Goal: Task Accomplishment & Management: Manage account settings

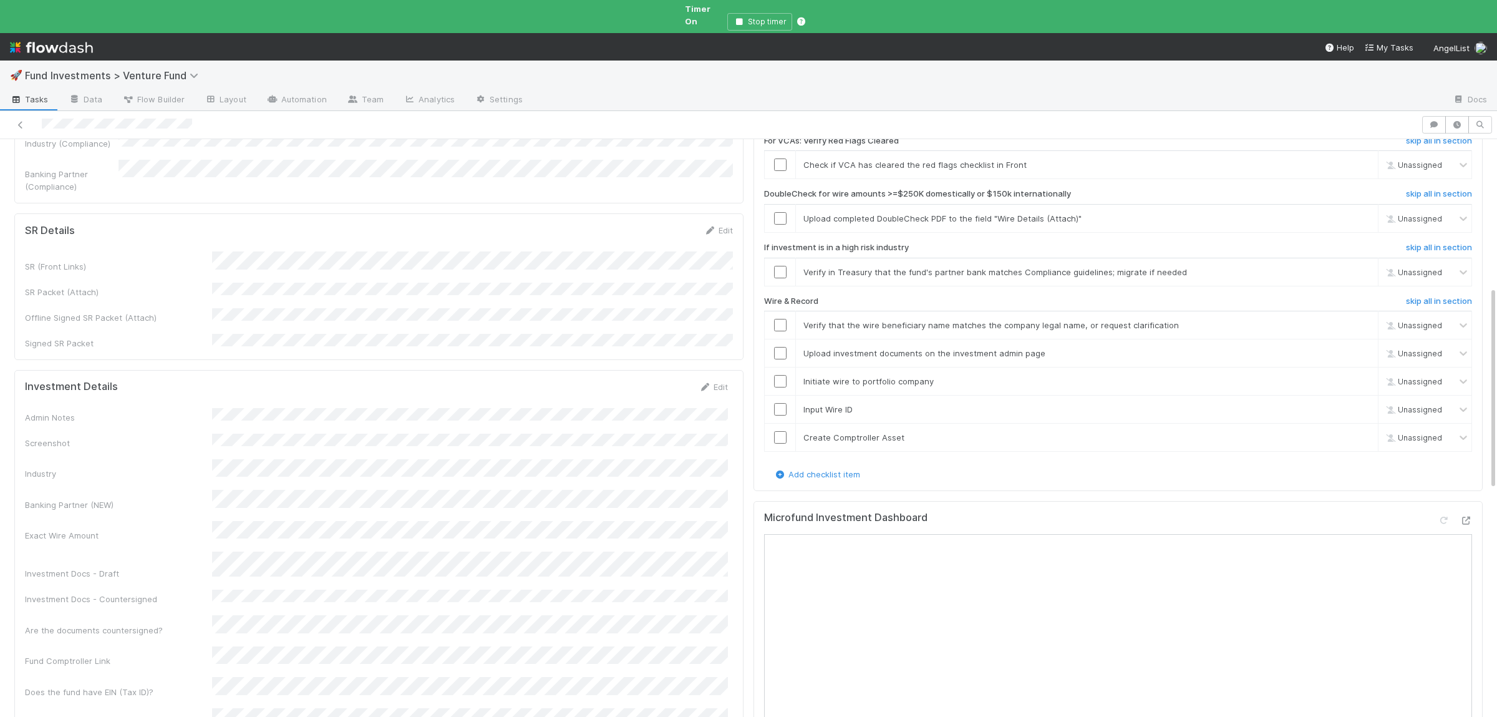
scroll to position [669, 0]
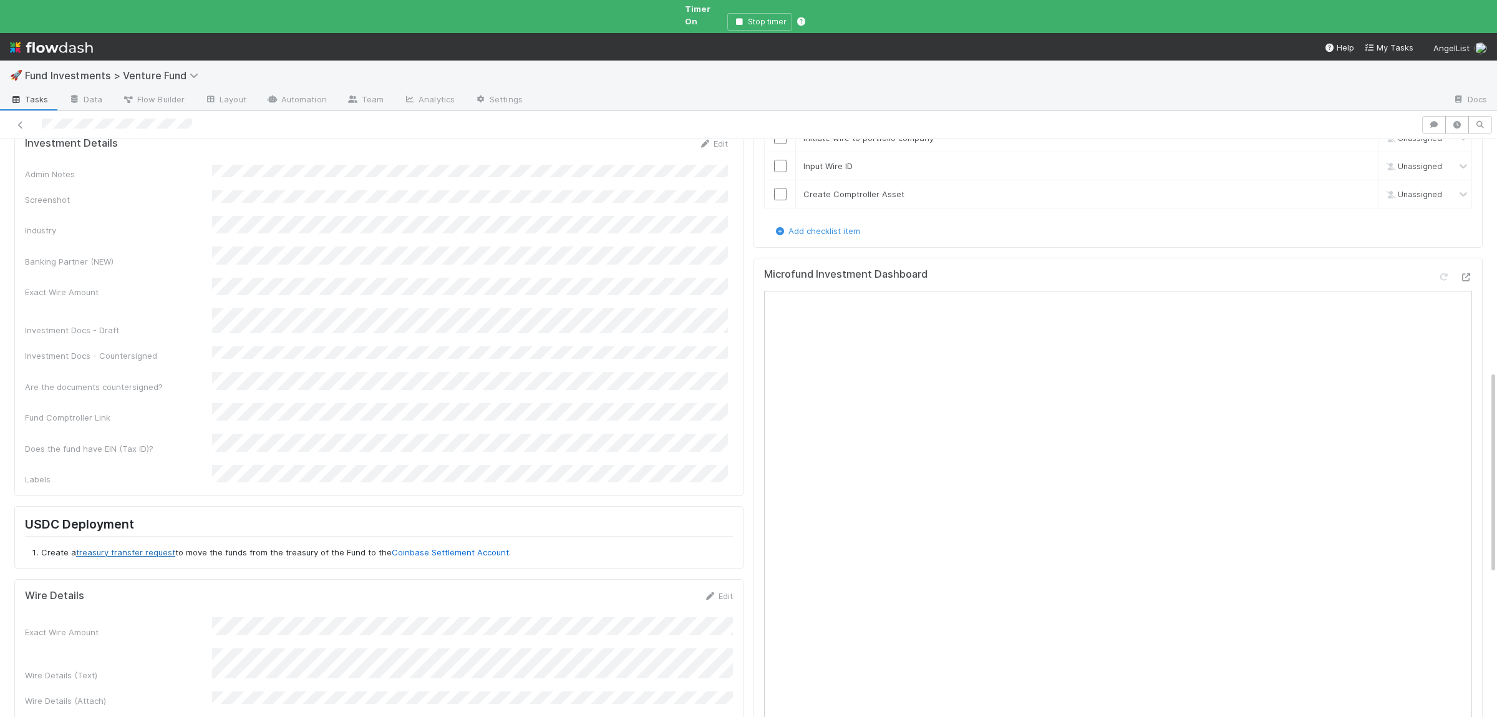
click at [150, 547] on link "treasury transfer request" at bounding box center [125, 552] width 99 height 10
click at [458, 547] on link "Coinbase Settlement Account" at bounding box center [450, 552] width 117 height 10
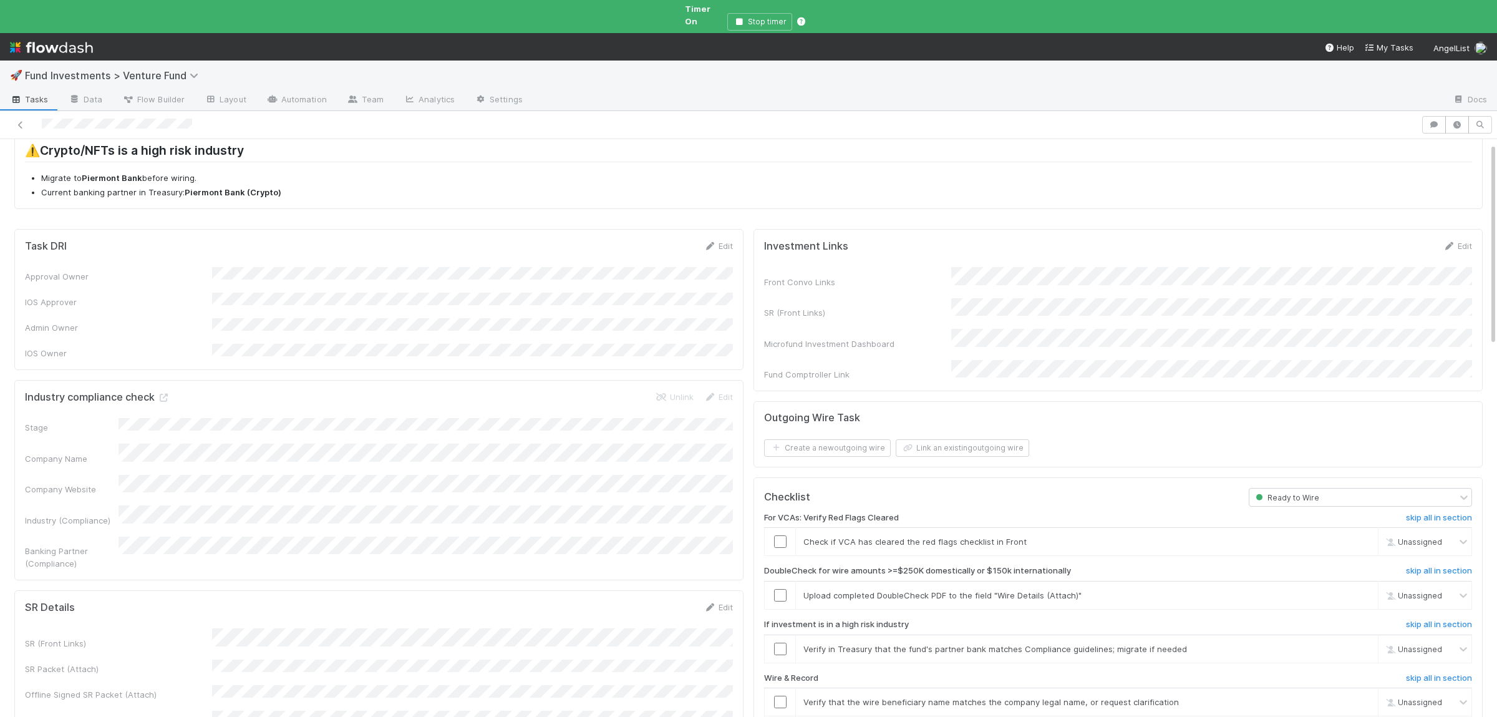
scroll to position [122, 0]
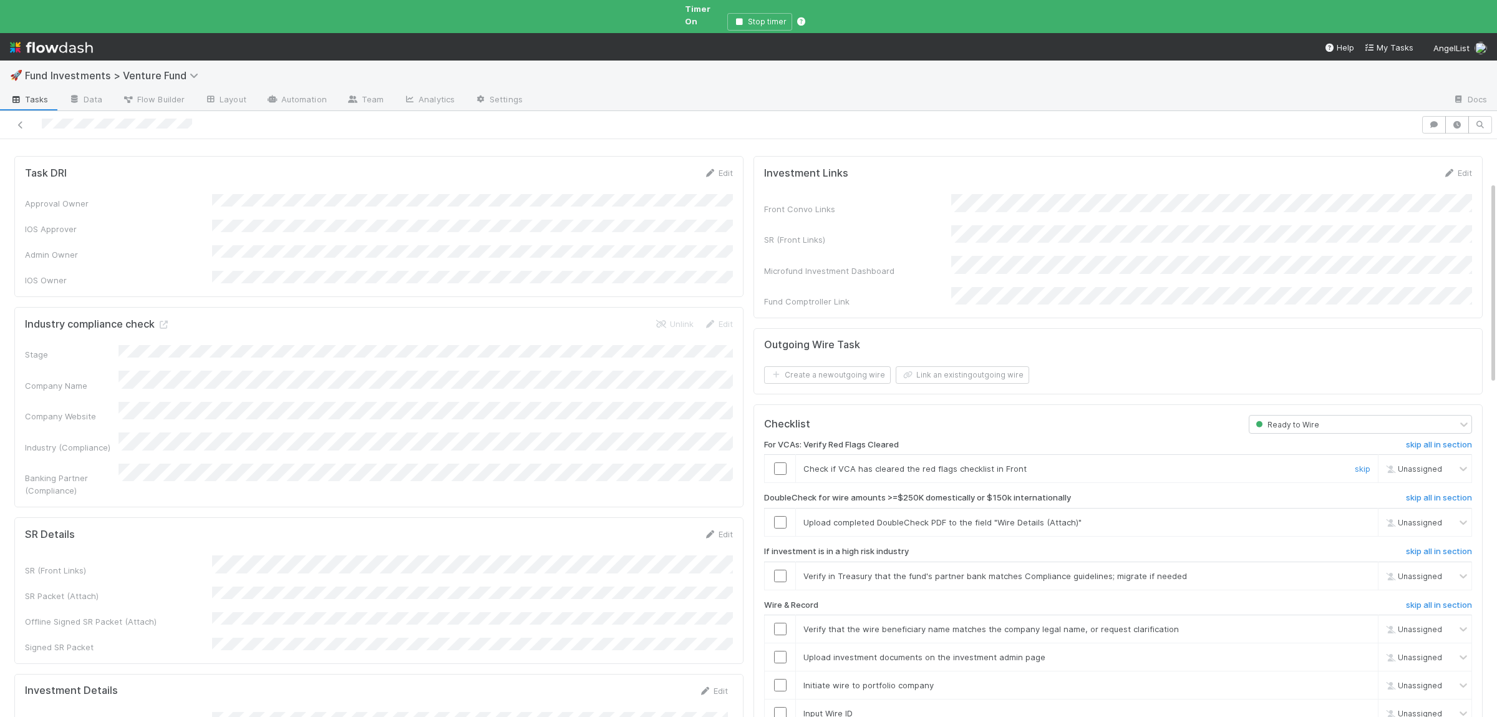
click at [783, 462] on input "checkbox" at bounding box center [780, 468] width 12 height 12
click at [1368, 517] on link "skip" at bounding box center [1363, 522] width 16 height 10
click at [774, 569] on input "checkbox" at bounding box center [780, 575] width 12 height 12
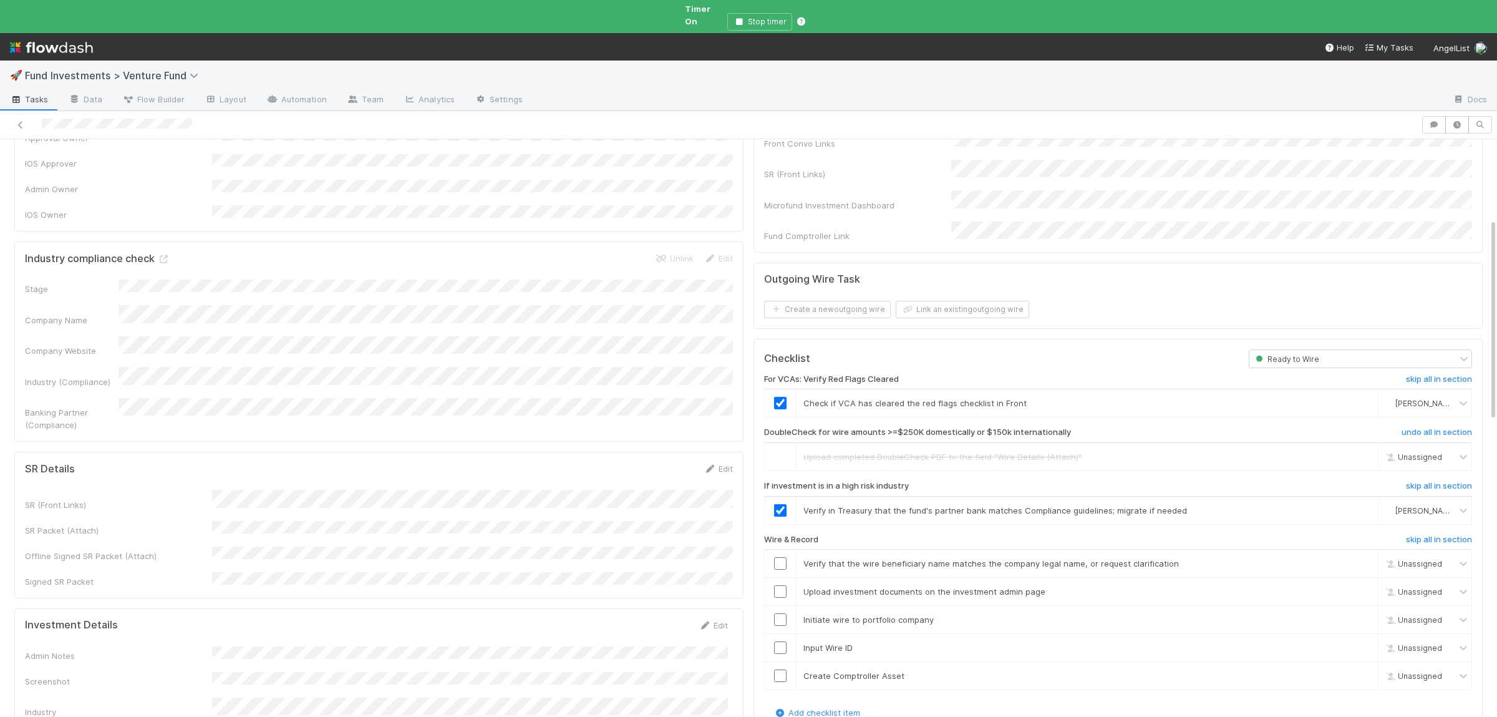
scroll to position [243, 0]
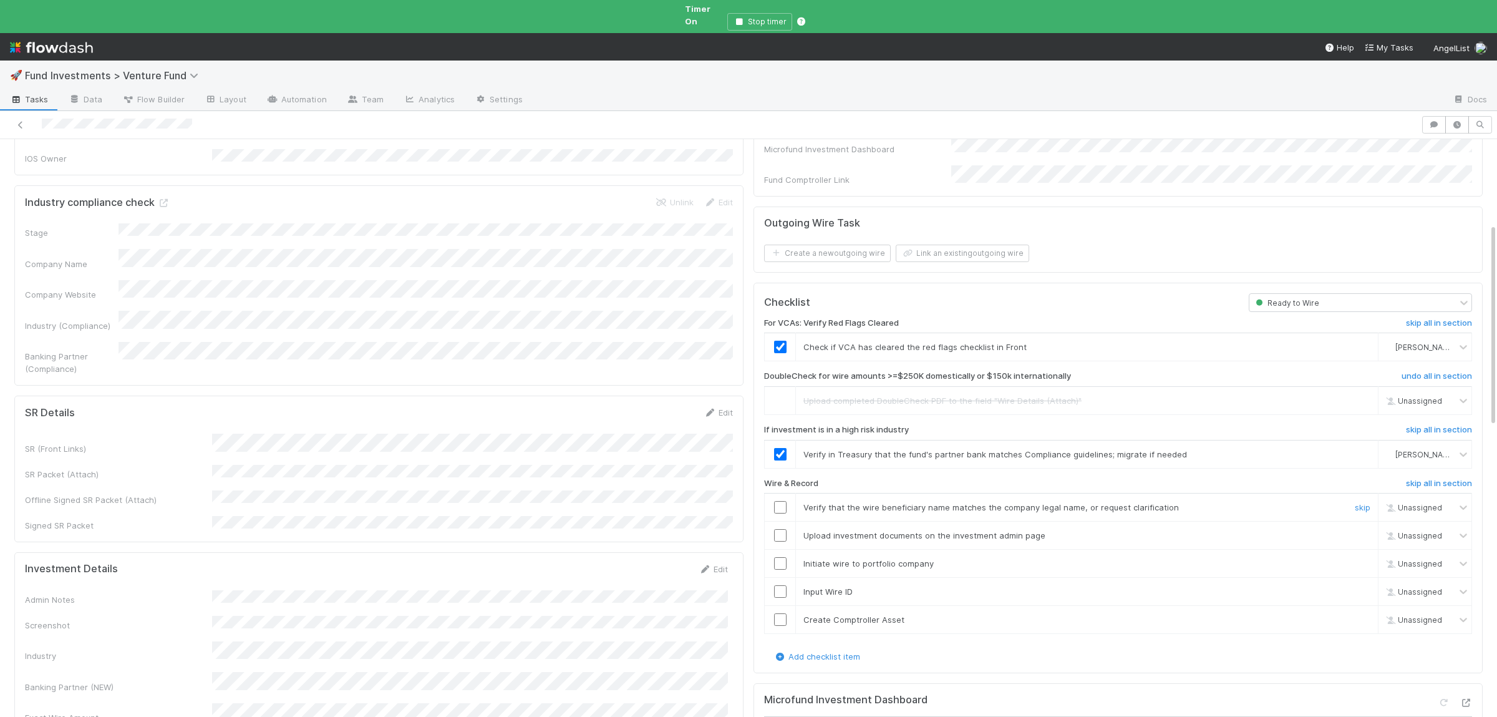
click at [777, 501] on input "checkbox" at bounding box center [780, 507] width 12 height 12
click at [776, 524] on td at bounding box center [780, 535] width 31 height 28
click at [779, 529] on input "checkbox" at bounding box center [780, 535] width 12 height 12
click at [778, 557] on input "checkbox" at bounding box center [780, 563] width 12 height 12
drag, startPoint x: 781, startPoint y: 568, endPoint x: 781, endPoint y: 588, distance: 20.6
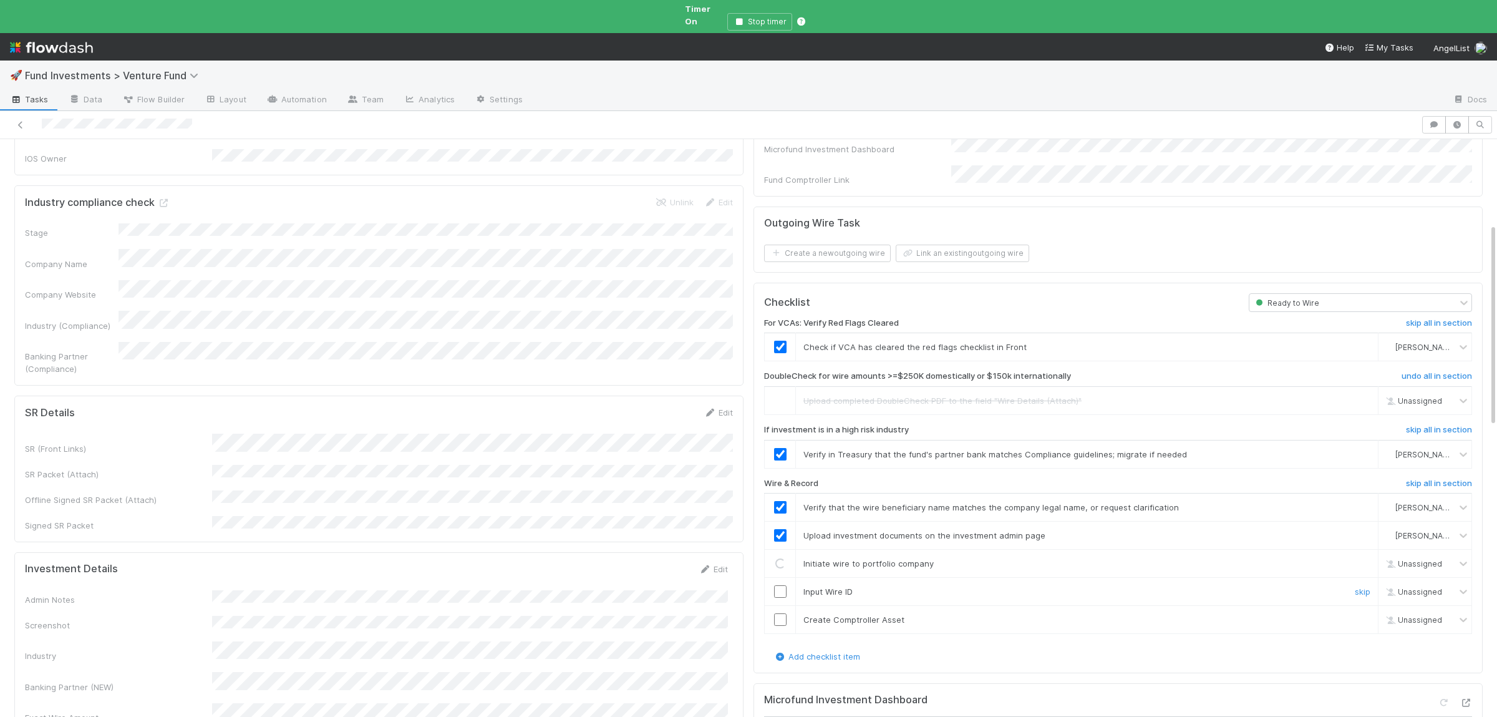
click at [781, 585] on input "checkbox" at bounding box center [780, 591] width 12 height 12
click at [780, 606] on td at bounding box center [780, 620] width 31 height 28
click at [780, 613] on input "checkbox" at bounding box center [780, 619] width 12 height 12
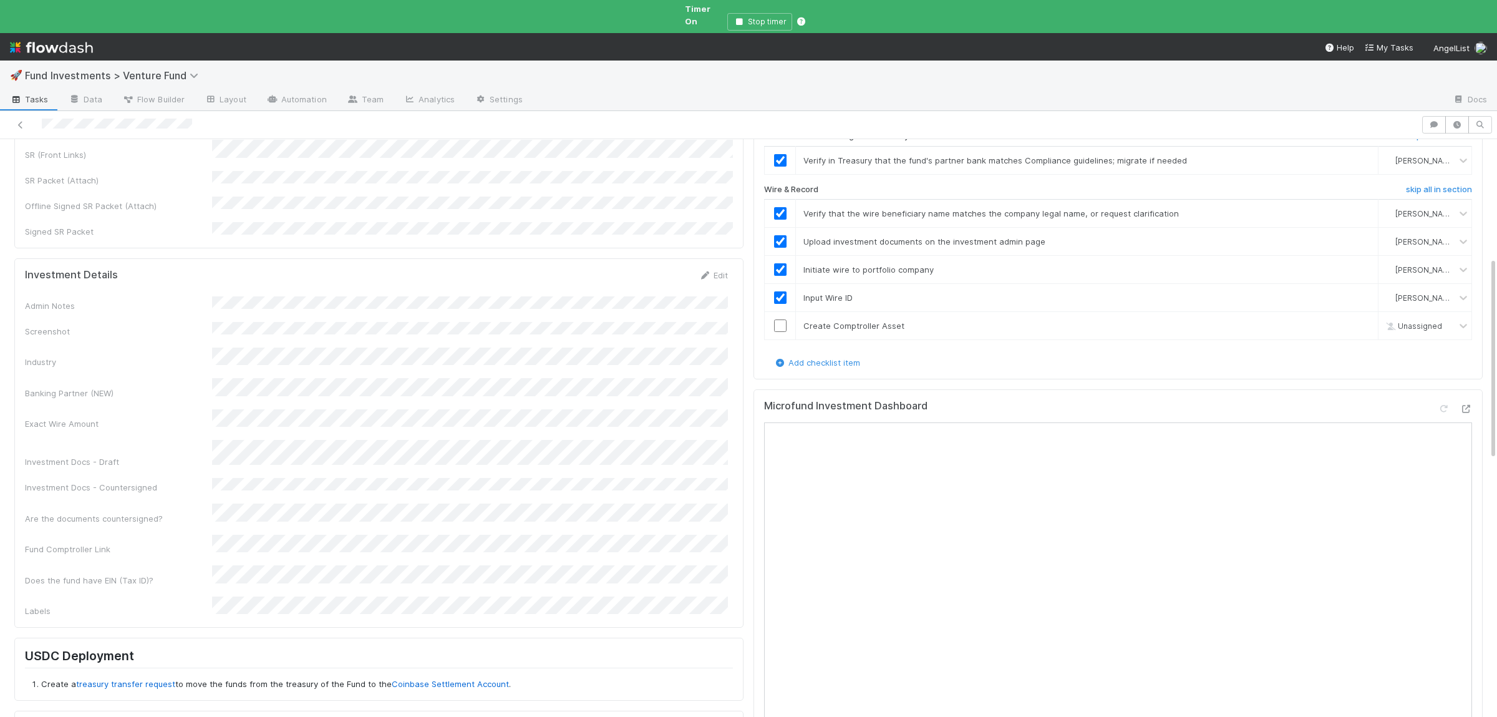
scroll to position [608, 0]
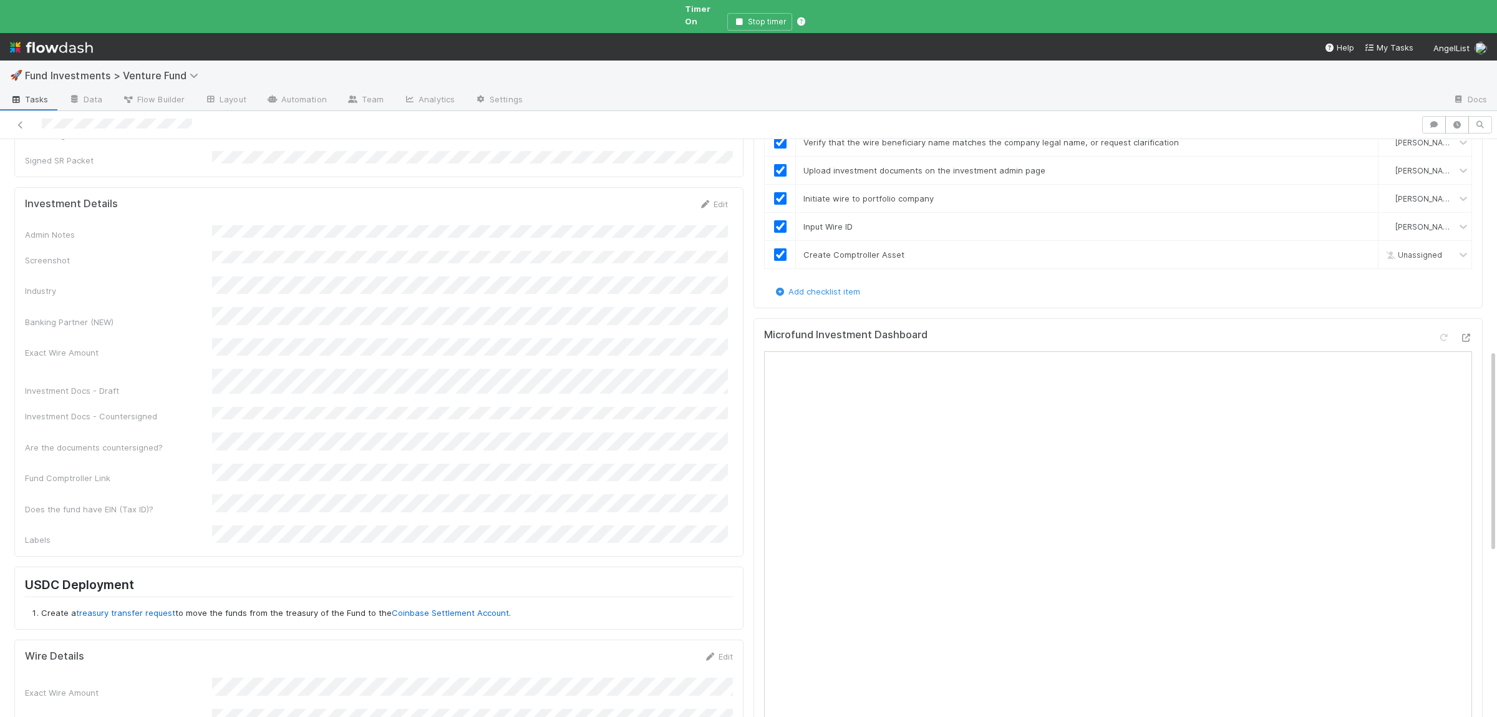
checkbox input "true"
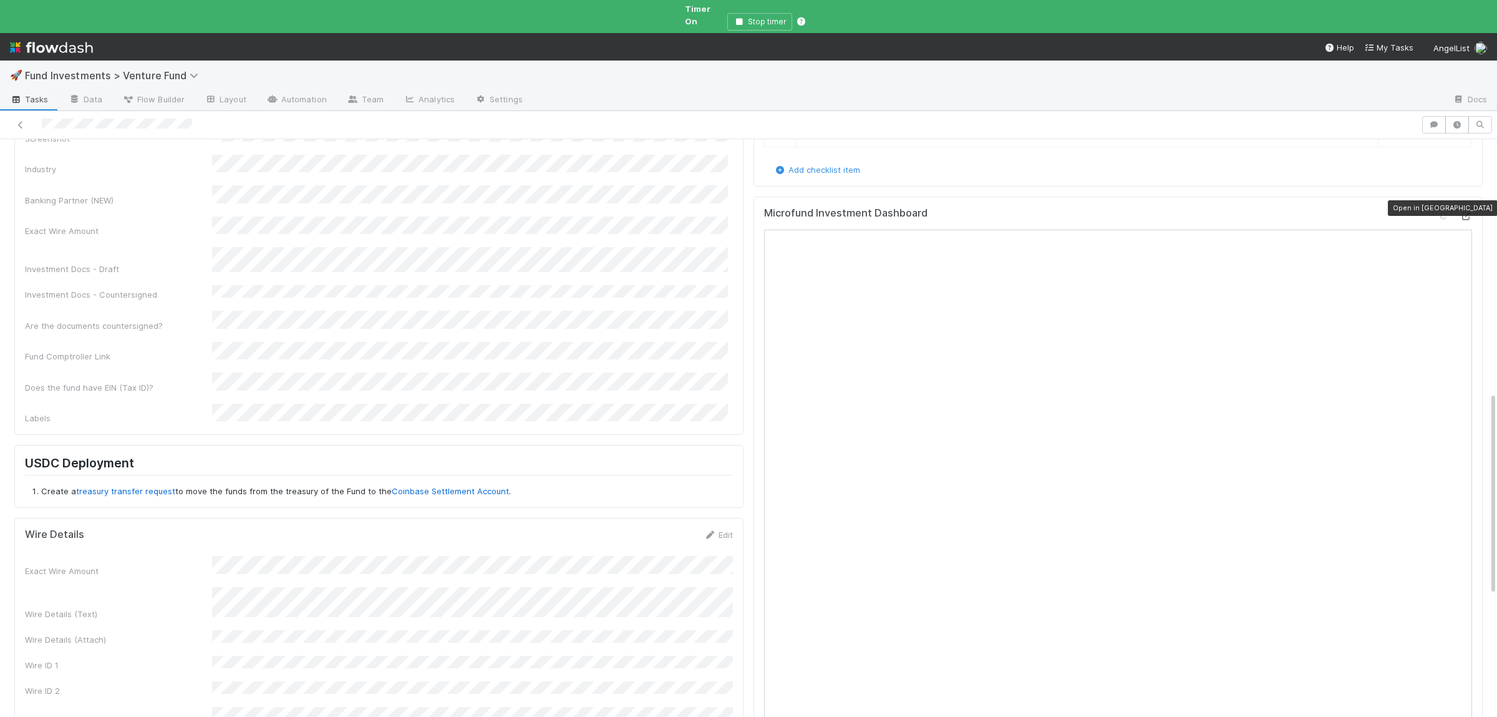
click at [1466, 212] on icon at bounding box center [1465, 216] width 12 height 8
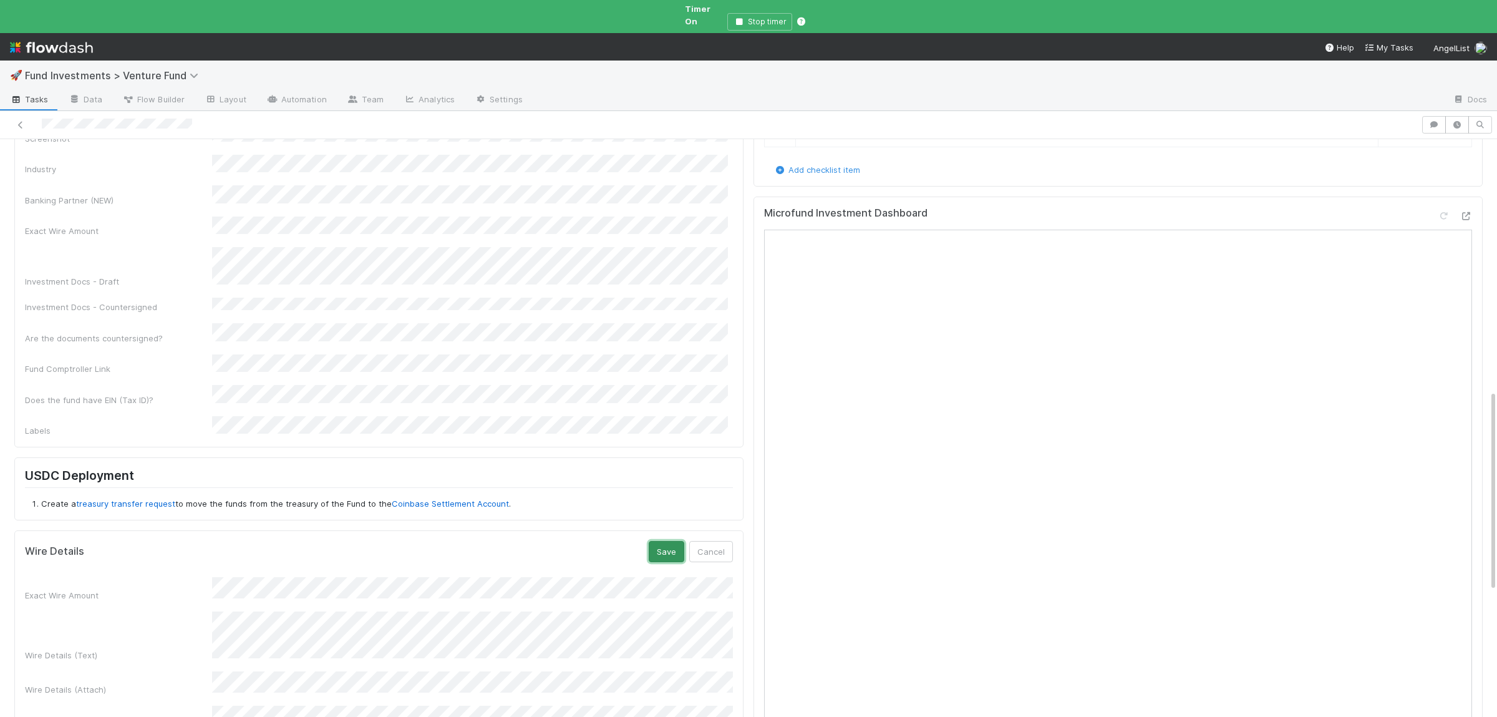
click at [654, 541] on button "Save" at bounding box center [667, 551] width 36 height 21
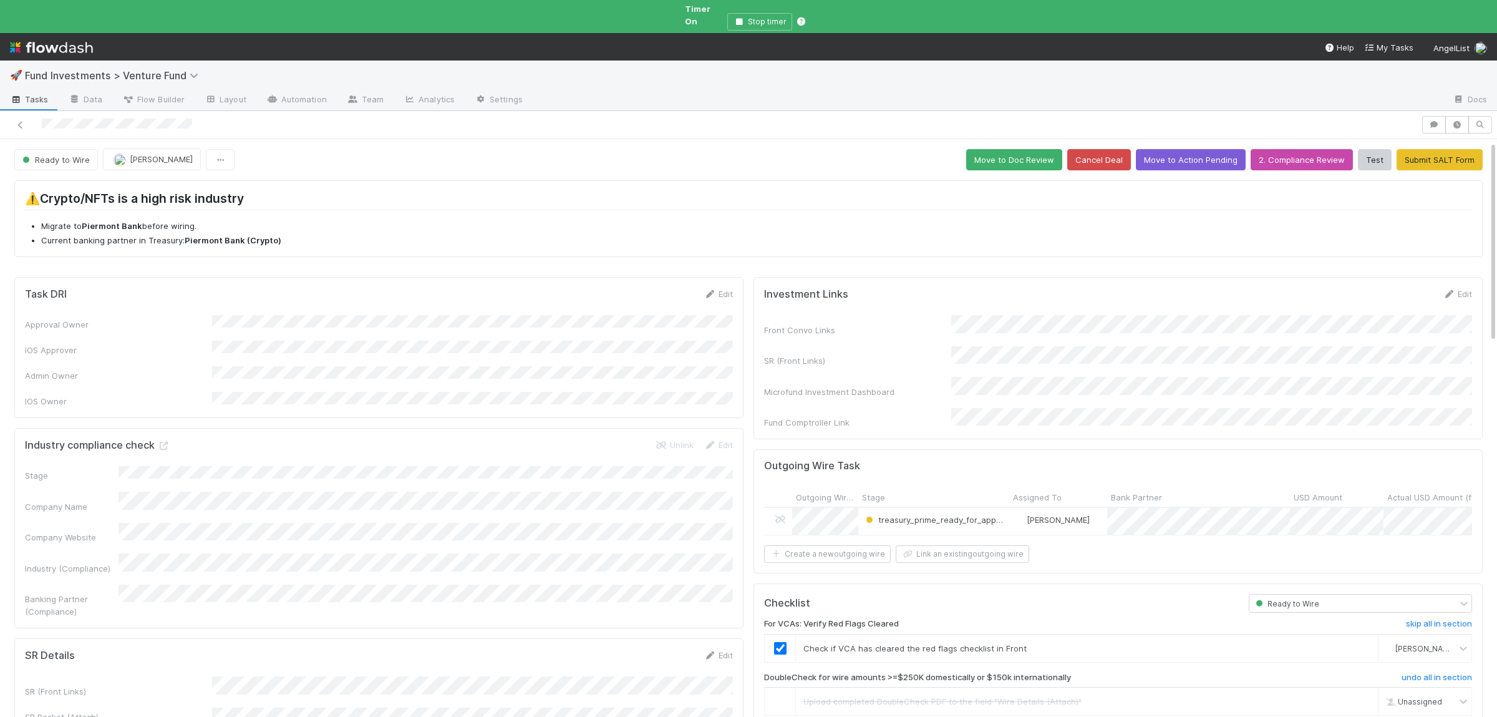
scroll to position [0, 0]
click at [1039, 153] on button "Move to Doc Review" at bounding box center [1014, 160] width 96 height 21
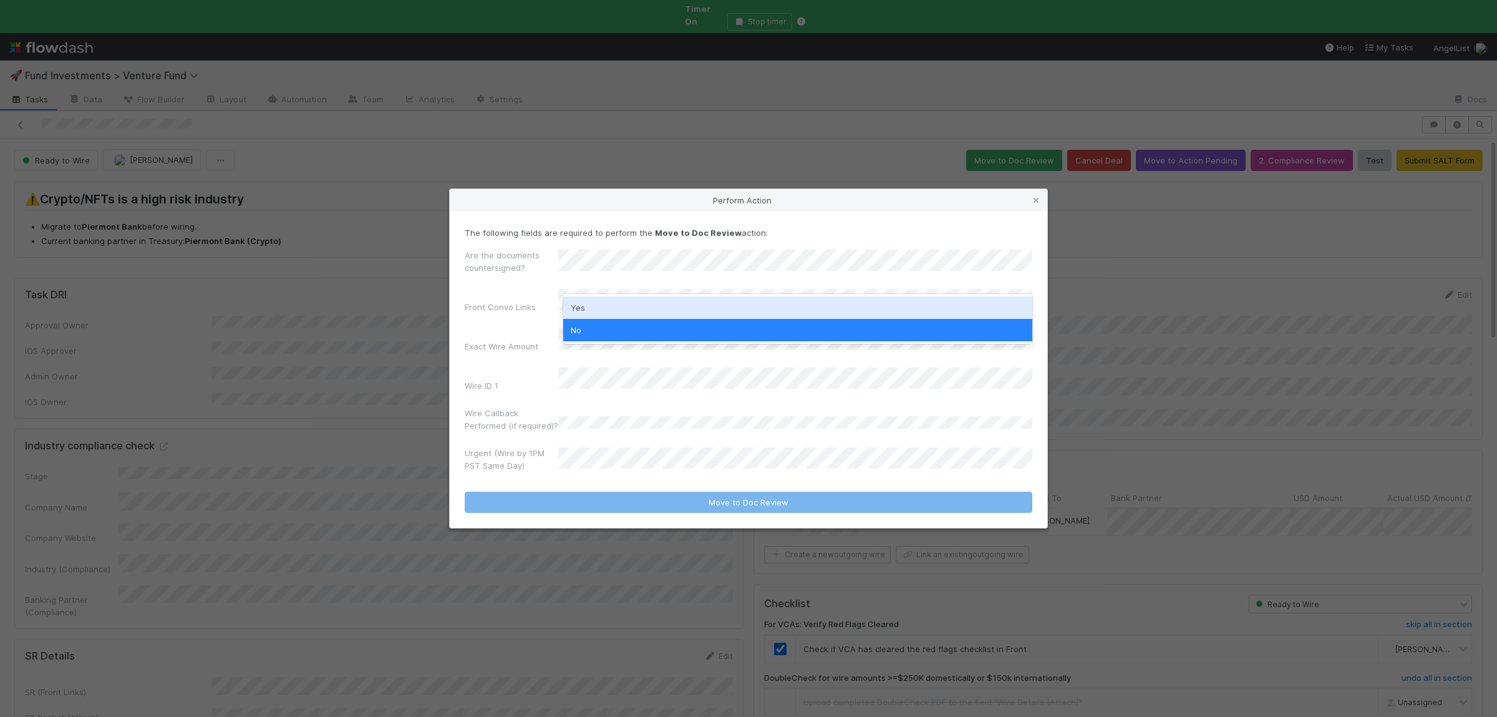
click at [615, 308] on div "Yes" at bounding box center [797, 307] width 469 height 22
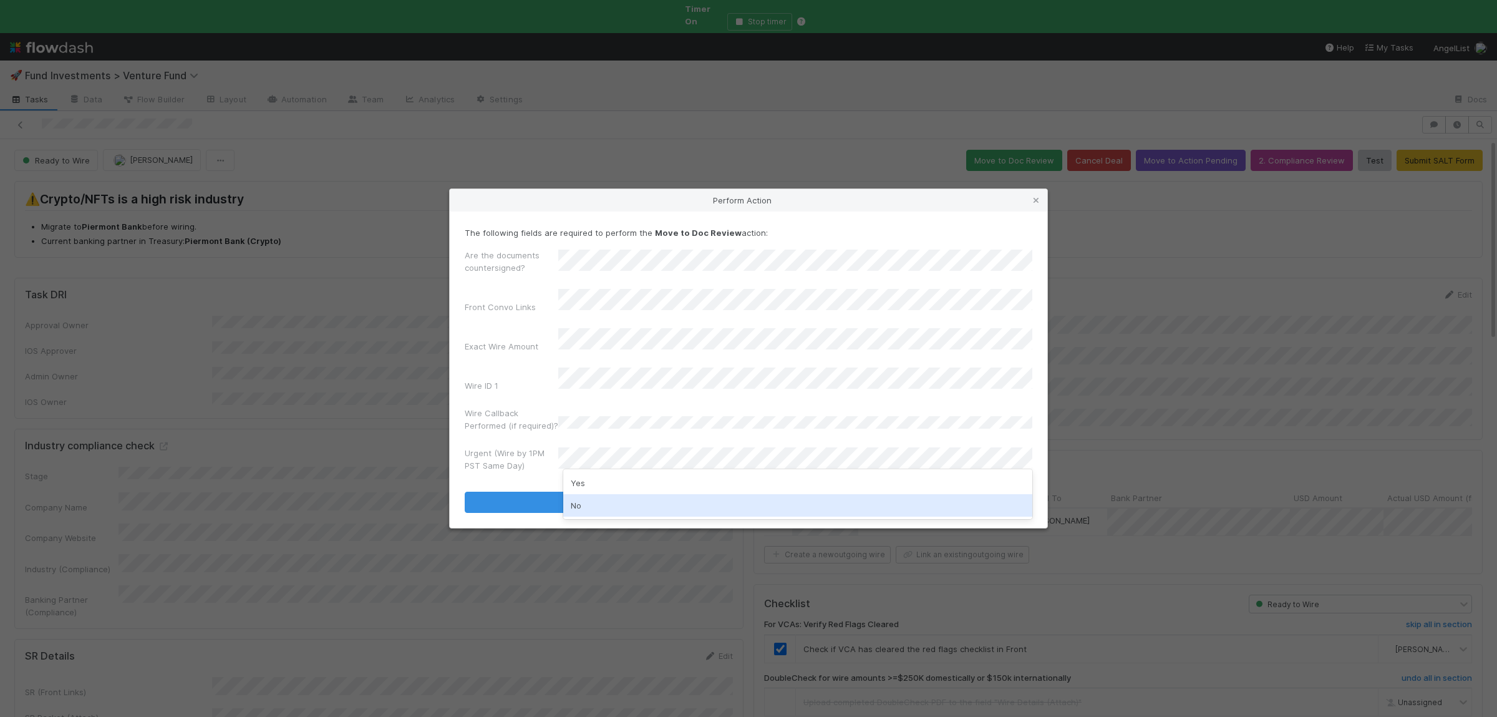
click at [611, 508] on div "No" at bounding box center [797, 505] width 469 height 22
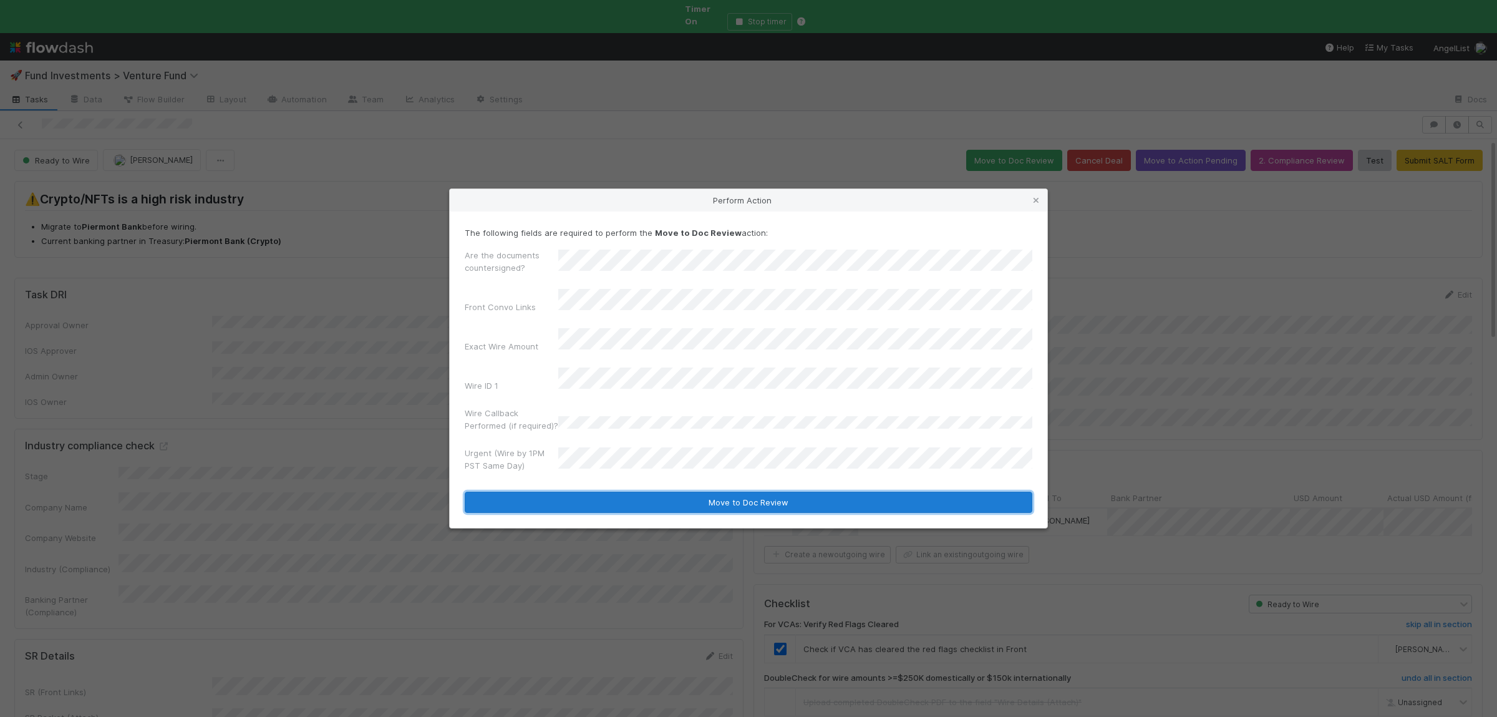
drag, startPoint x: 614, startPoint y: 498, endPoint x: 622, endPoint y: 505, distance: 11.5
click at [614, 498] on button "Move to Doc Review" at bounding box center [749, 501] width 568 height 21
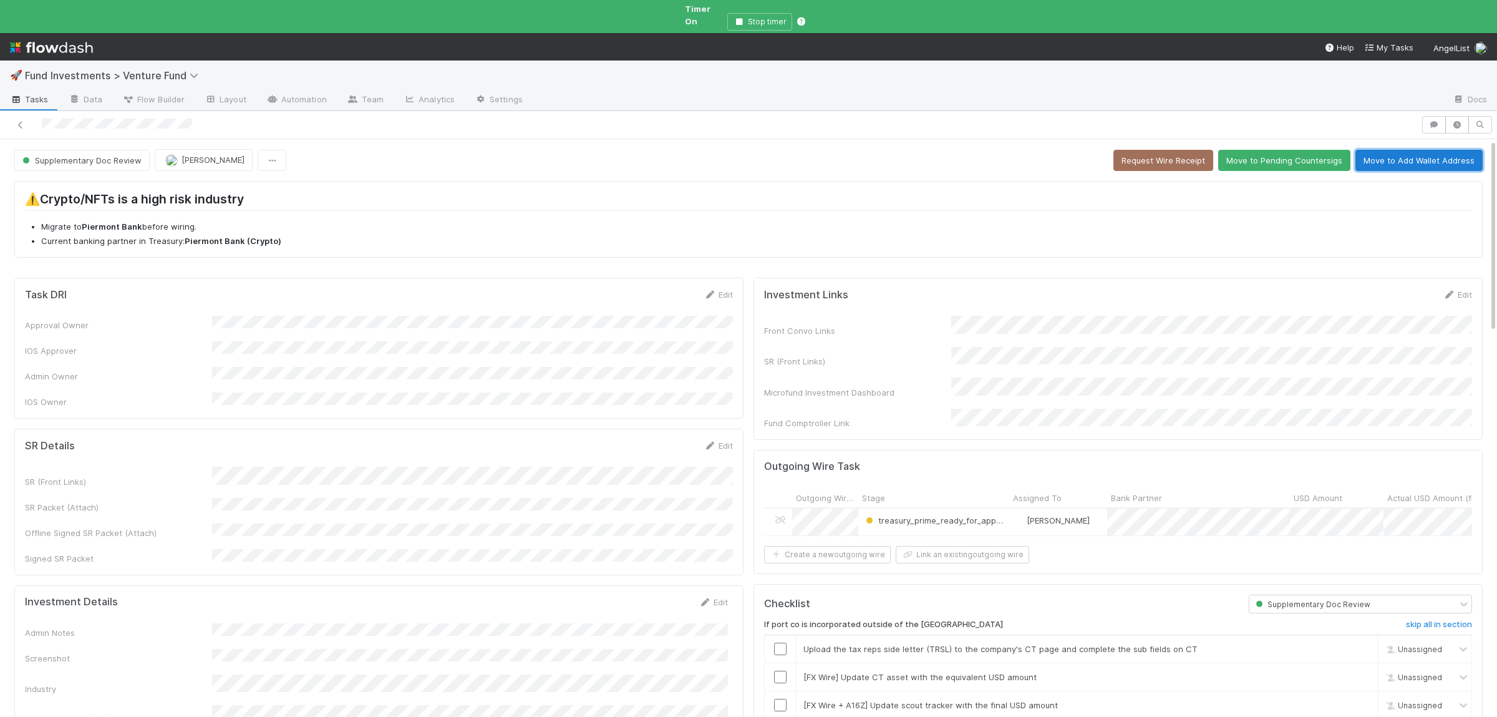
click at [1471, 150] on button "Move to Add Wallet Address" at bounding box center [1418, 160] width 127 height 21
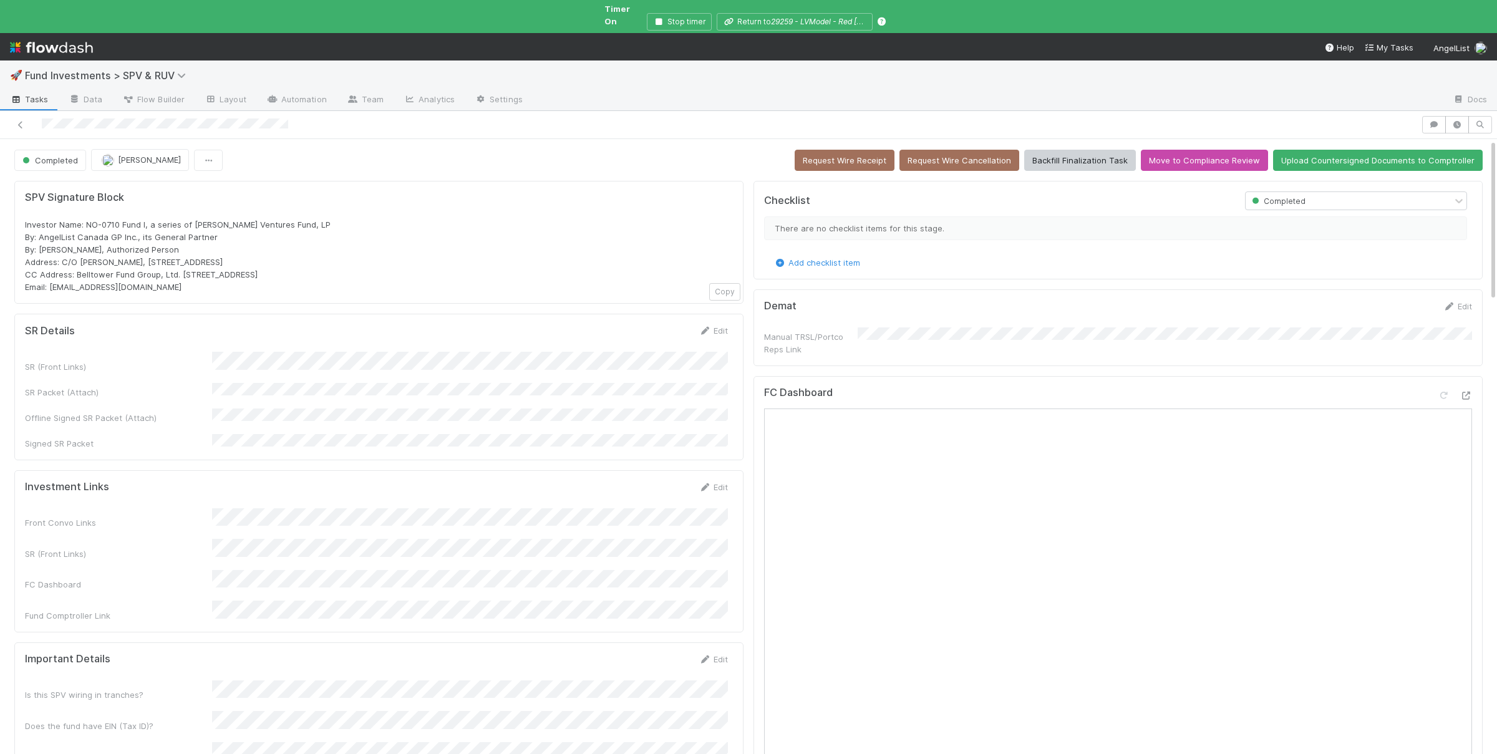
click at [549, 354] on div "SR Details Edit SR (Front Links) SR Packet (Attach) Offline Signed SR Packet (A…" at bounding box center [387, 386] width 725 height 125
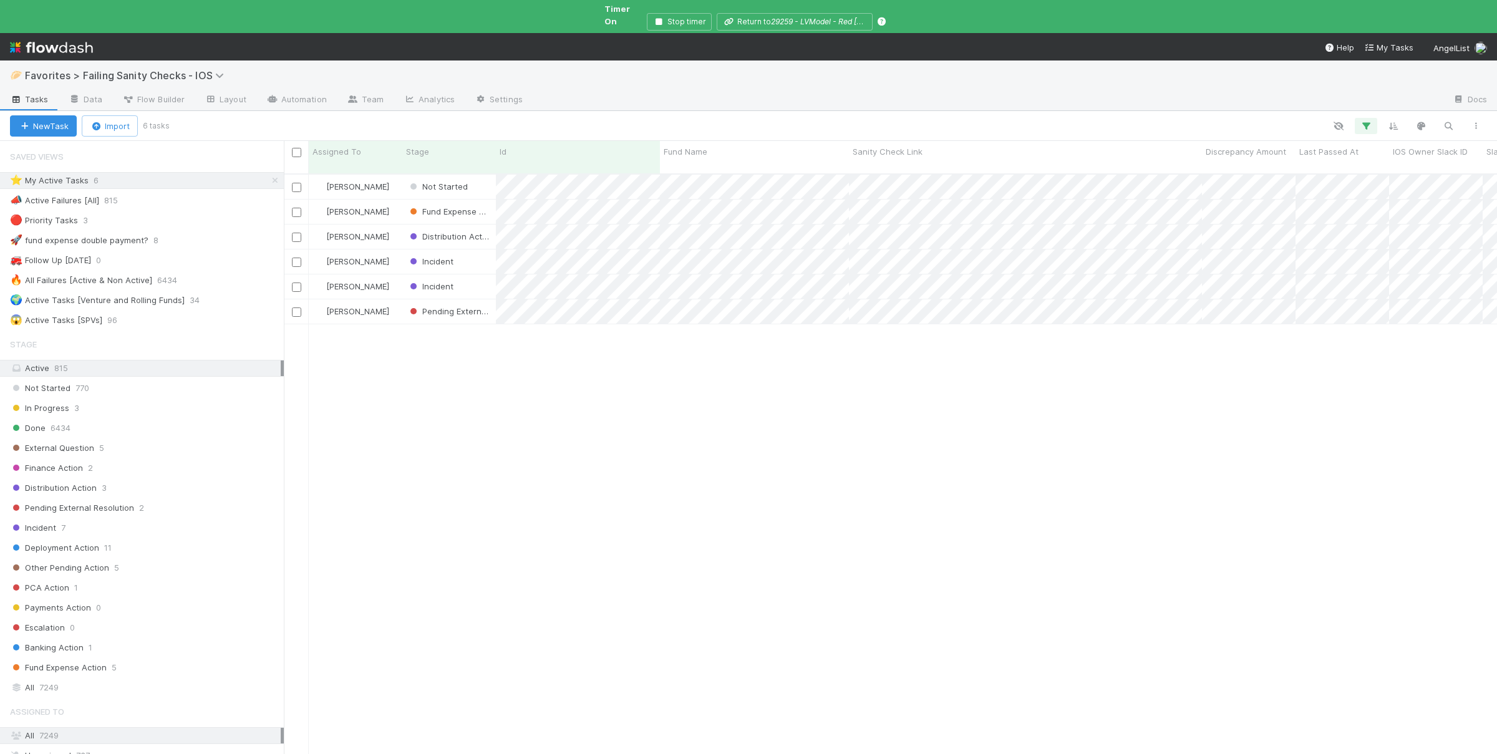
scroll to position [624, 1213]
click at [542, 495] on div "Susan Tang Not Started 8/21/25, 8:02:53 AM 8/21/25, 8:02:53 AM 0 0 1 0 10 Susan…" at bounding box center [890, 487] width 1213 height 624
click at [675, 526] on div "Susan Tang Not Started 8/21/25, 8:02:53 AM 8/21/25, 8:02:53 AM 0 0 1 0 10 Susan…" at bounding box center [890, 487] width 1213 height 624
drag, startPoint x: 733, startPoint y: 384, endPoint x: 727, endPoint y: 385, distance: 6.4
click at [735, 383] on div "Susan Tang Not Started 8/21/25, 8:02:53 AM 8/21/25, 8:02:53 AM 0 0 1 0 10 Susan…" at bounding box center [890, 487] width 1213 height 624
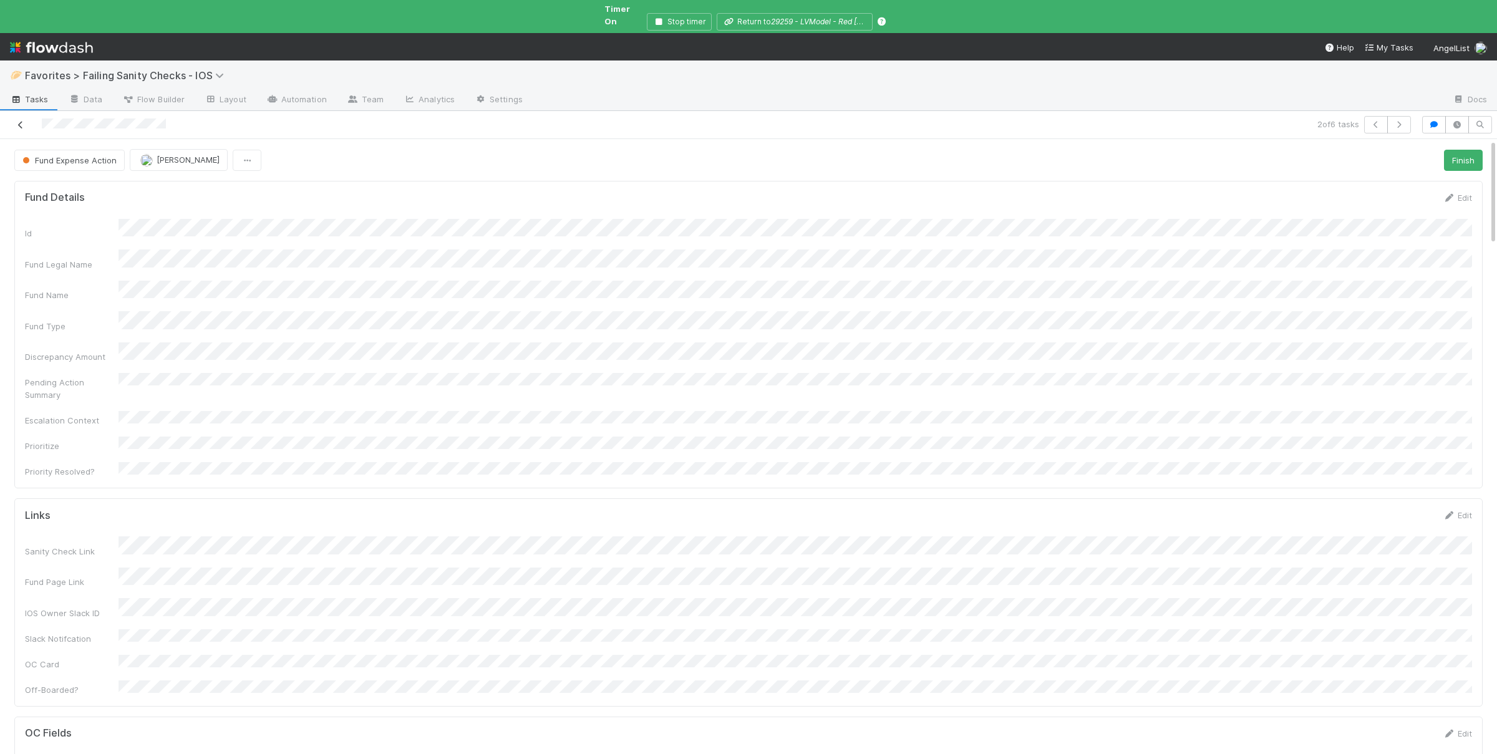
click at [19, 121] on icon at bounding box center [20, 125] width 12 height 8
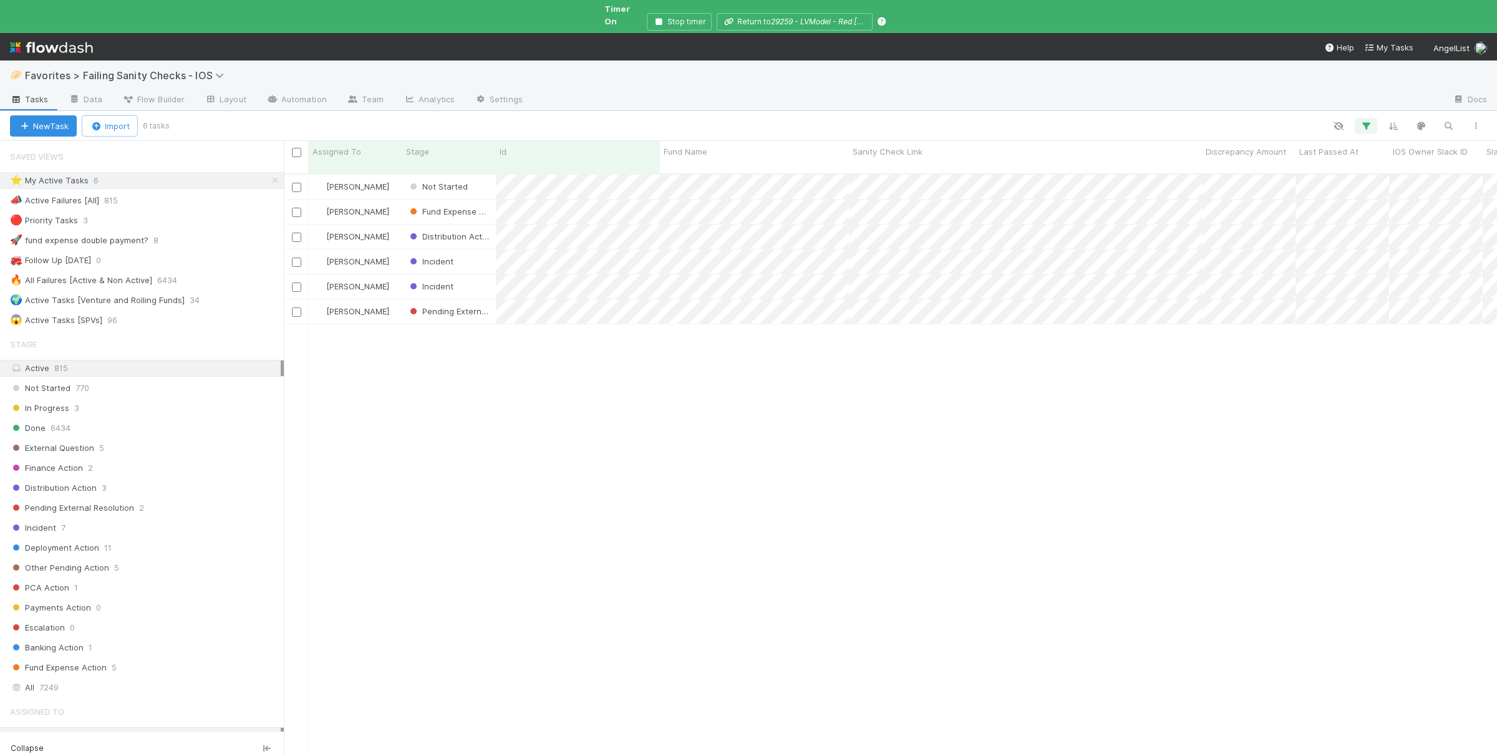
scroll to position [1, 1]
click at [589, 471] on div "Susan Tang Not Started 8/21/25, 8:02:53 AM 8/21/25, 8:02:53 AM 0 0 1 0 10 Susan…" at bounding box center [890, 475] width 1213 height 601
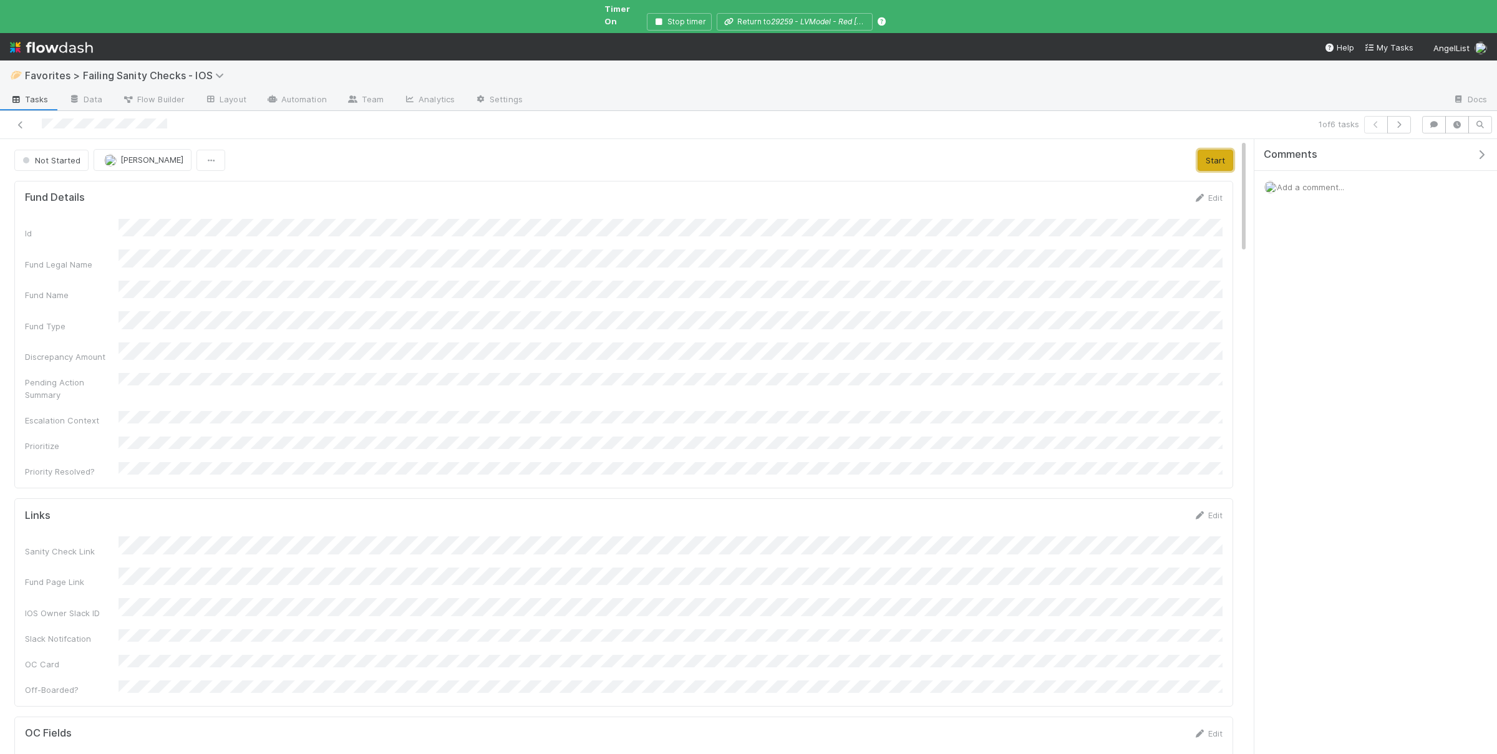
click at [1216, 156] on button "Start" at bounding box center [1215, 160] width 36 height 21
click at [1209, 155] on link "Actions" at bounding box center [1207, 160] width 51 height 21
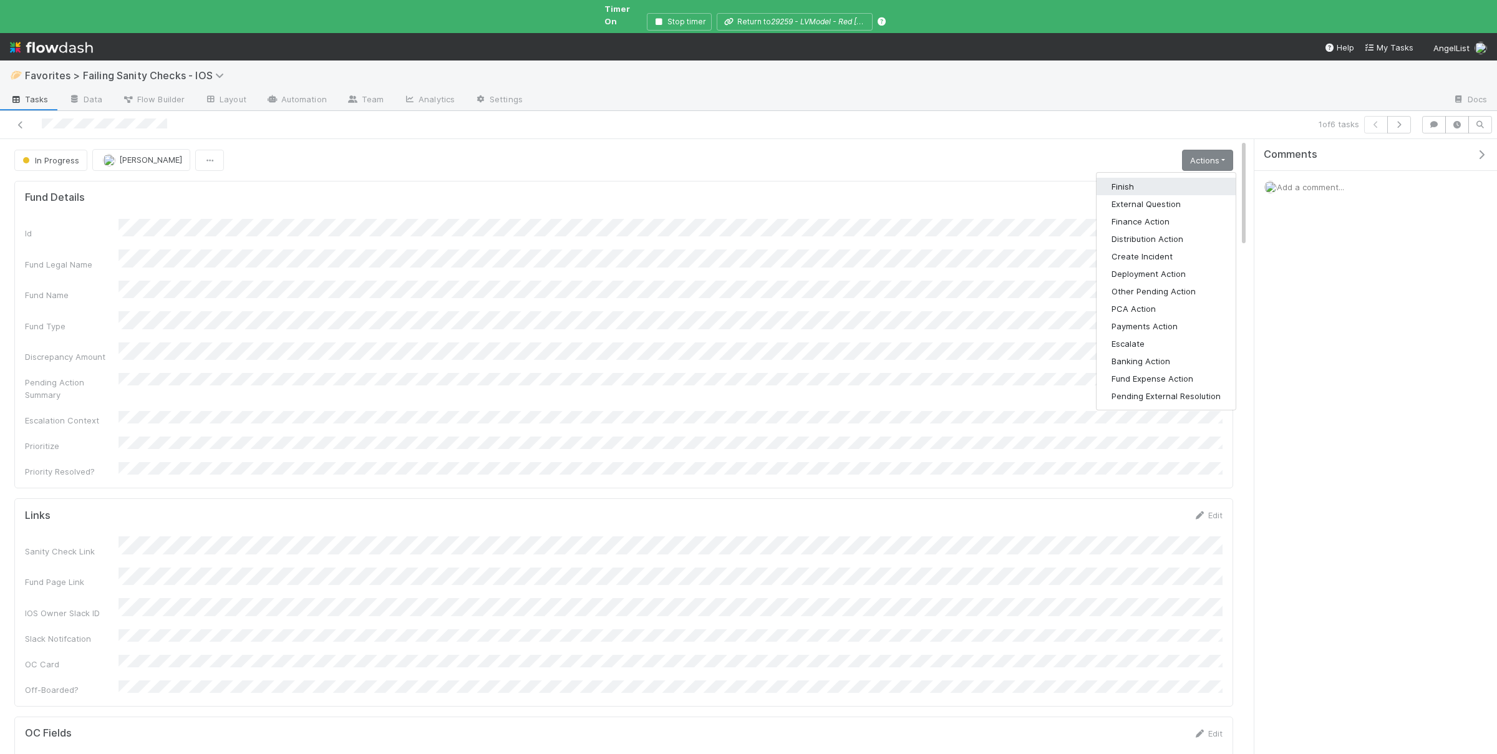
click at [1176, 178] on button "Finish" at bounding box center [1165, 186] width 139 height 17
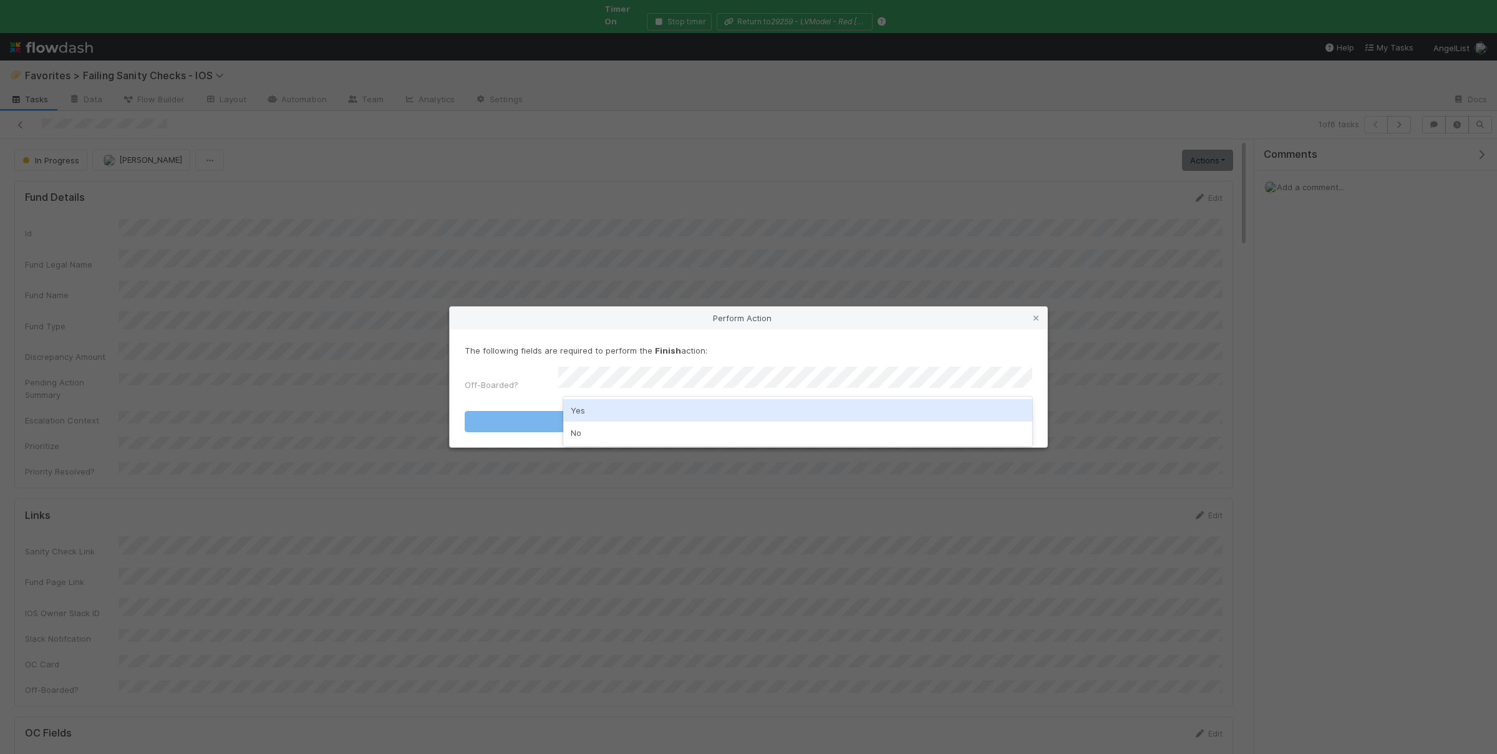
click at [597, 411] on div "Yes" at bounding box center [797, 410] width 469 height 22
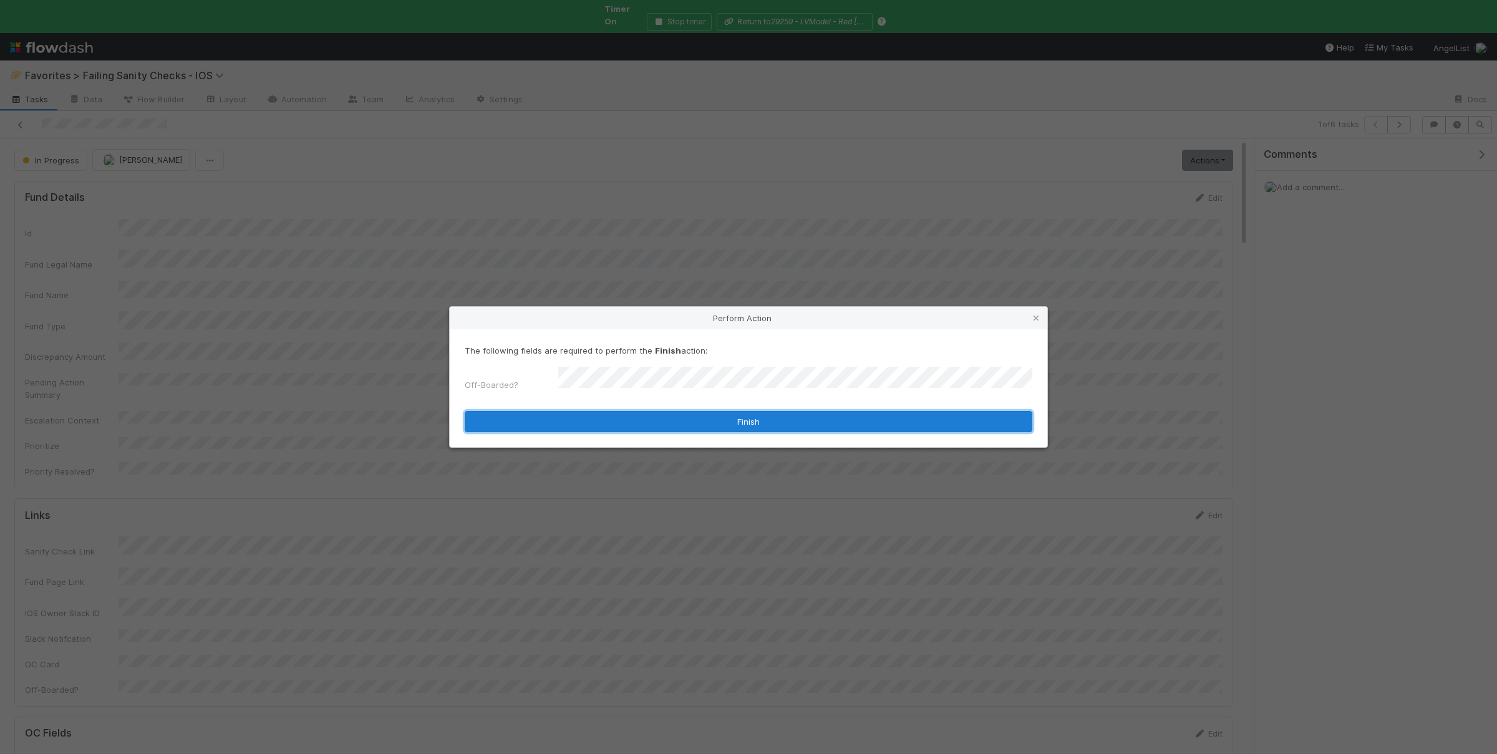
click at [598, 412] on button "Finish" at bounding box center [749, 421] width 568 height 21
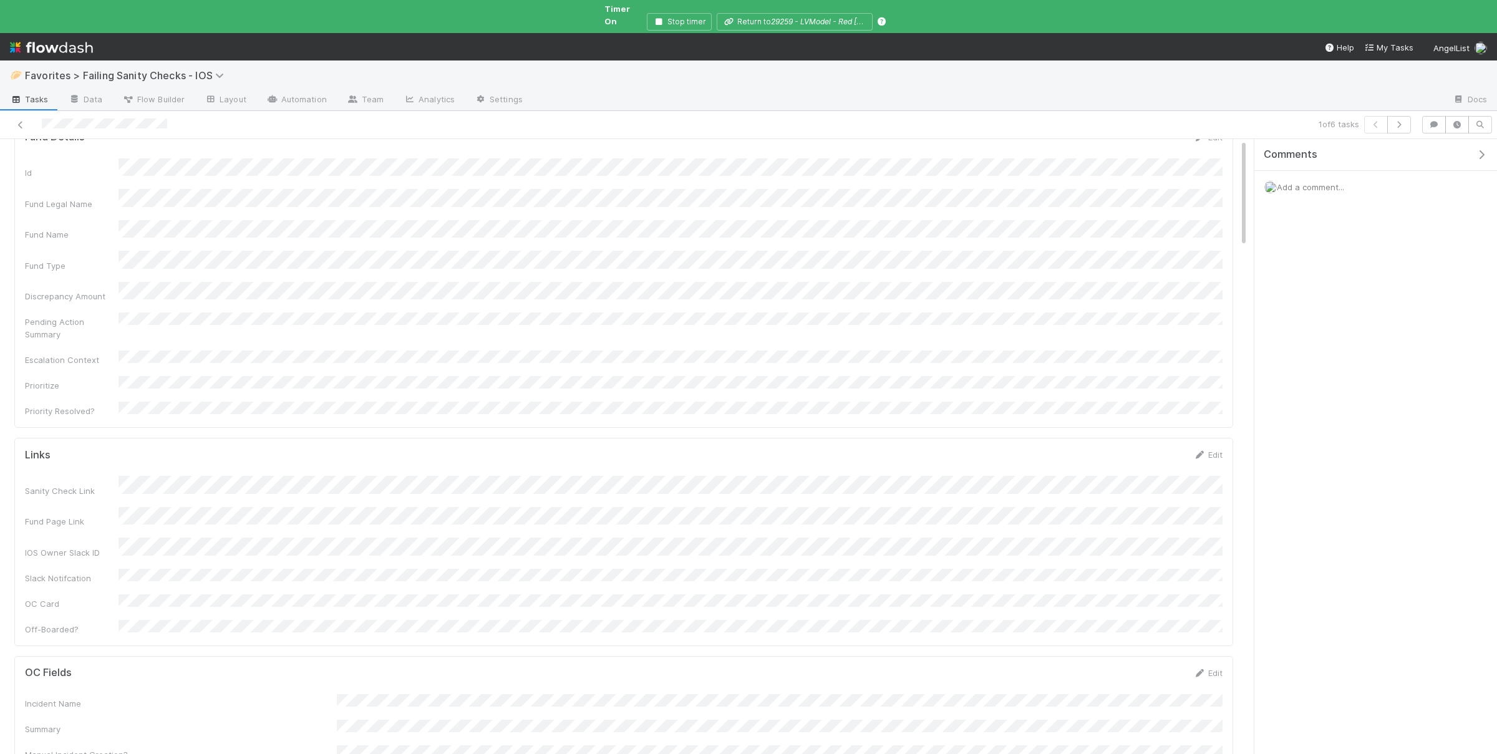
scroll to position [122, 0]
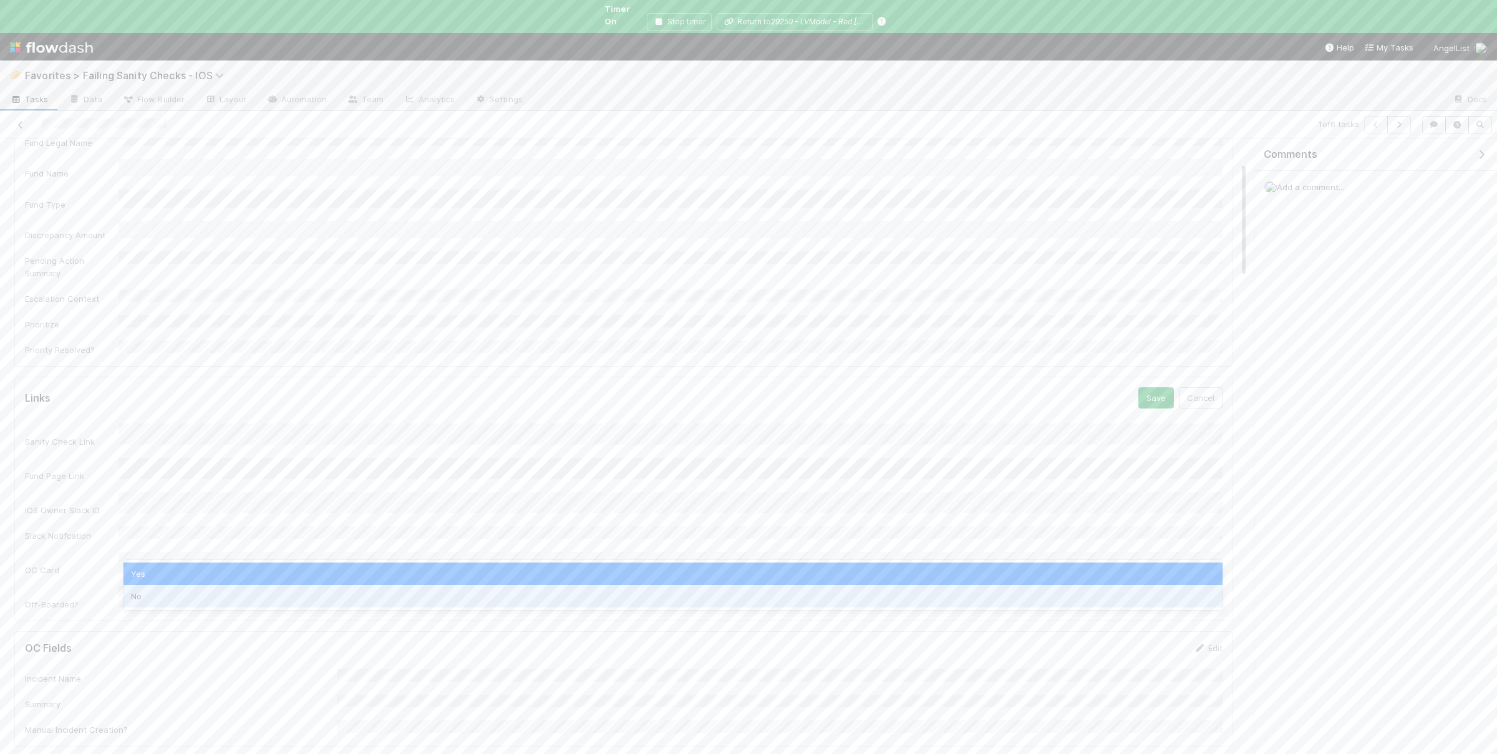
click at [178, 589] on div "No" at bounding box center [672, 596] width 1099 height 22
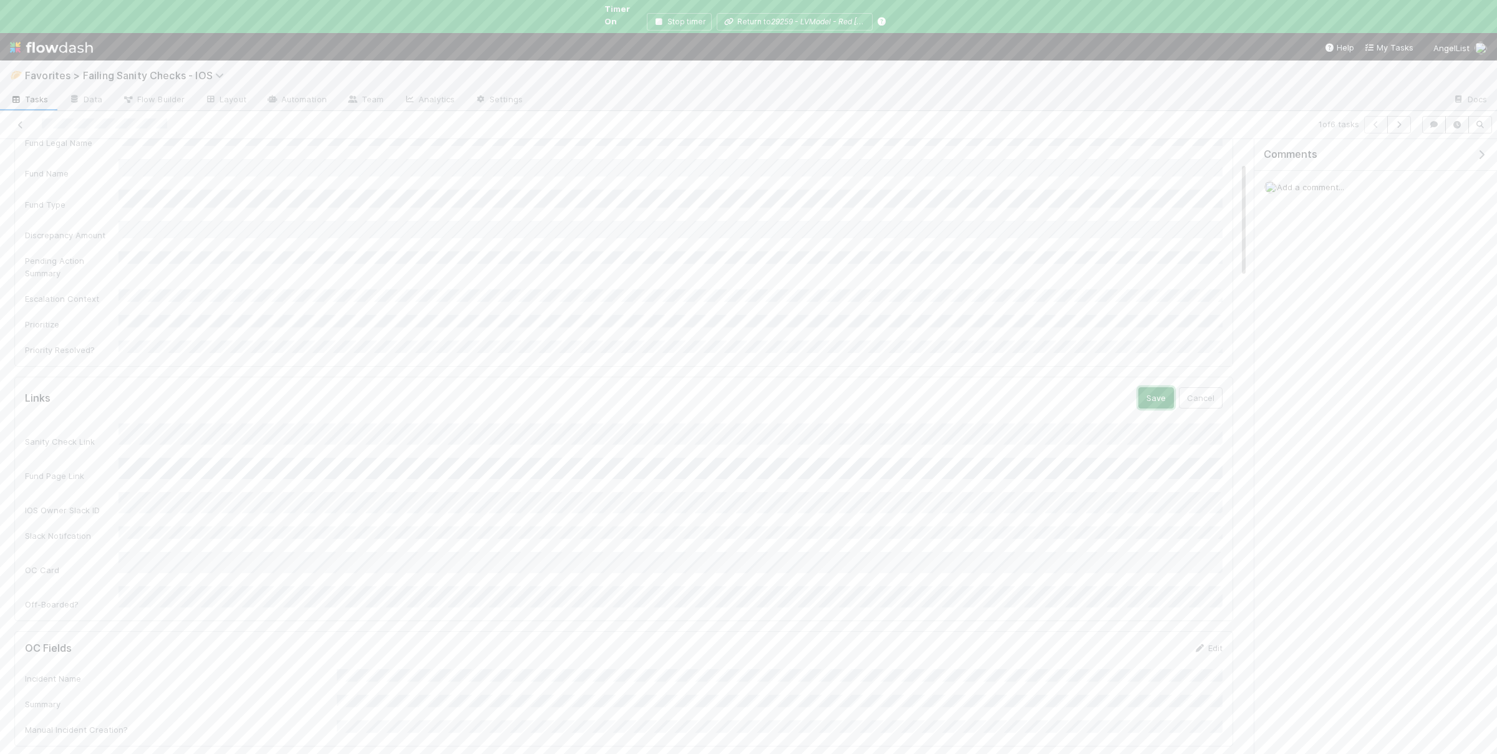
click at [1169, 387] on button "Save" at bounding box center [1156, 397] width 36 height 21
click at [1481, 116] on button "button" at bounding box center [1480, 124] width 24 height 17
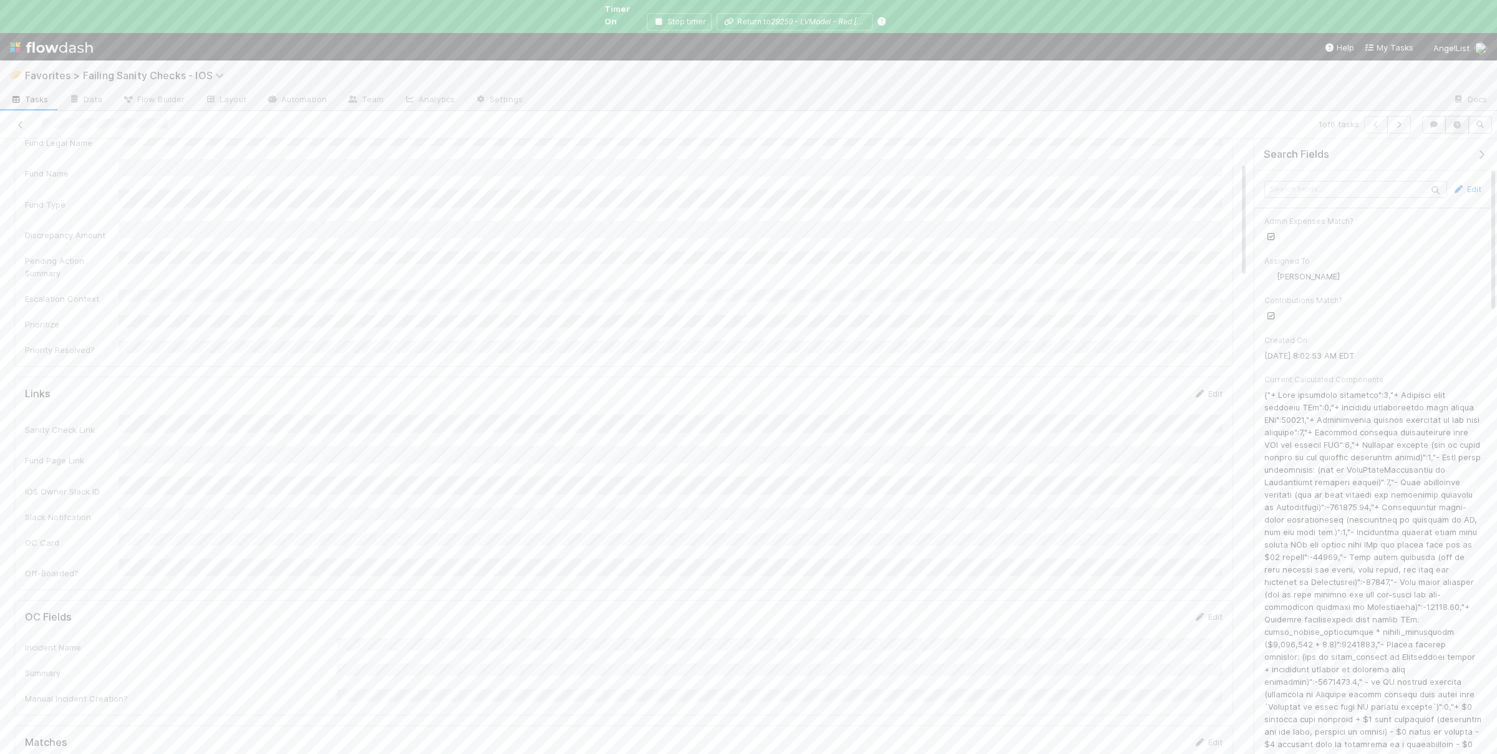
click at [1457, 121] on icon "button" at bounding box center [1457, 124] width 12 height 7
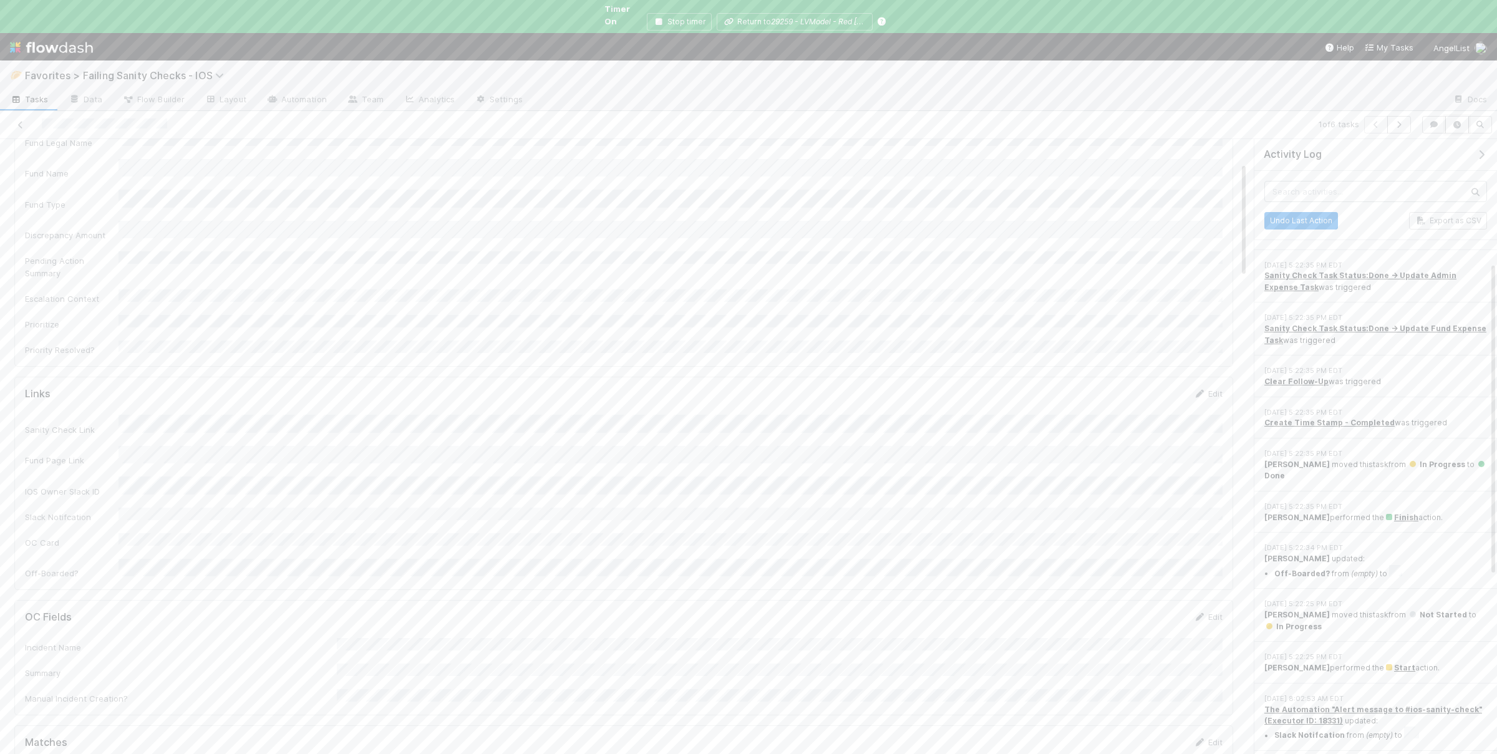
scroll to position [486, 0]
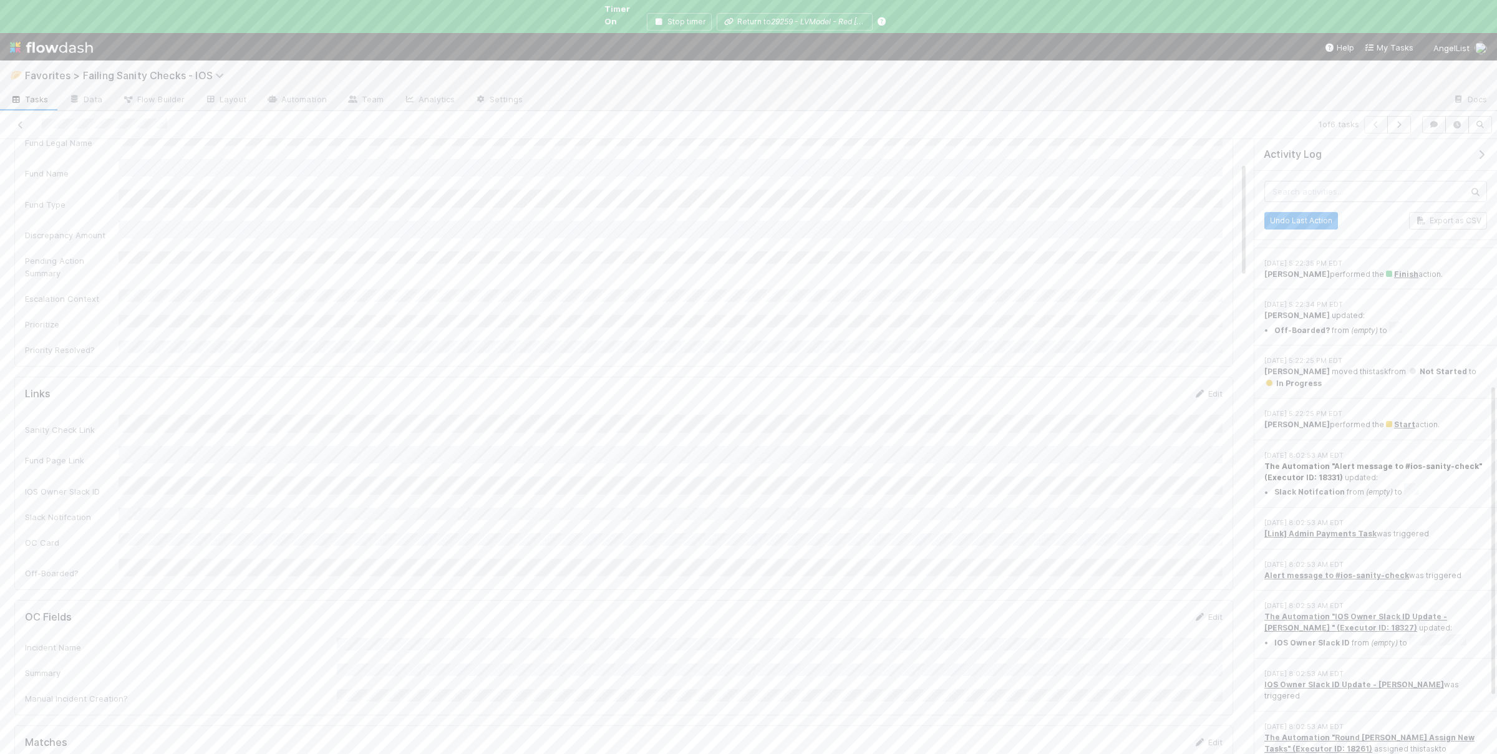
click at [1313, 462] on strong "The Automation "Alert message to #ios-sanity-check" (Executor ID: 18331)" at bounding box center [1373, 472] width 218 height 21
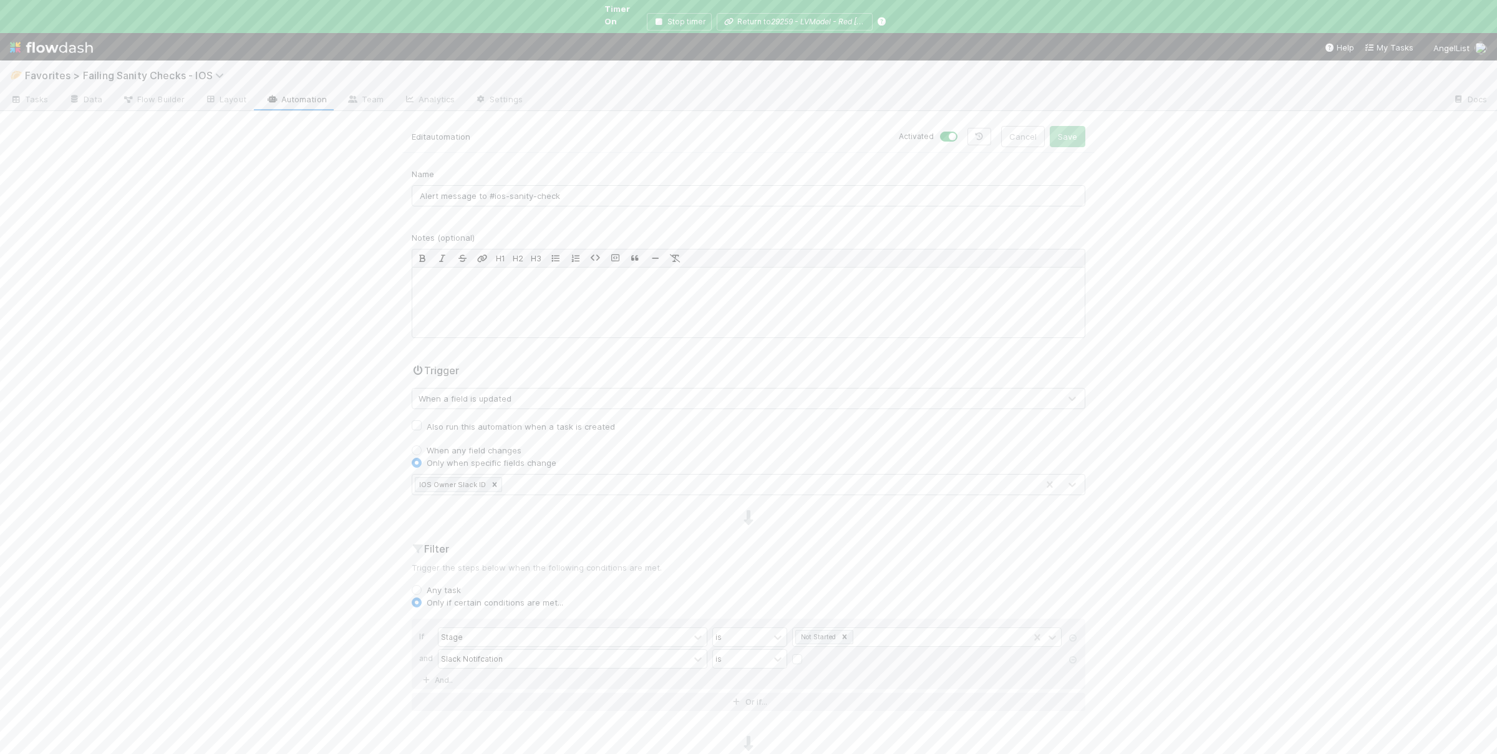
drag, startPoint x: 226, startPoint y: 255, endPoint x: 231, endPoint y: 259, distance: 6.6
click at [228, 255] on div "🥟 Favorites > Failing Sanity Checks - IOS Tasks Data Flow Builder Layout Automa…" at bounding box center [748, 407] width 1497 height 694
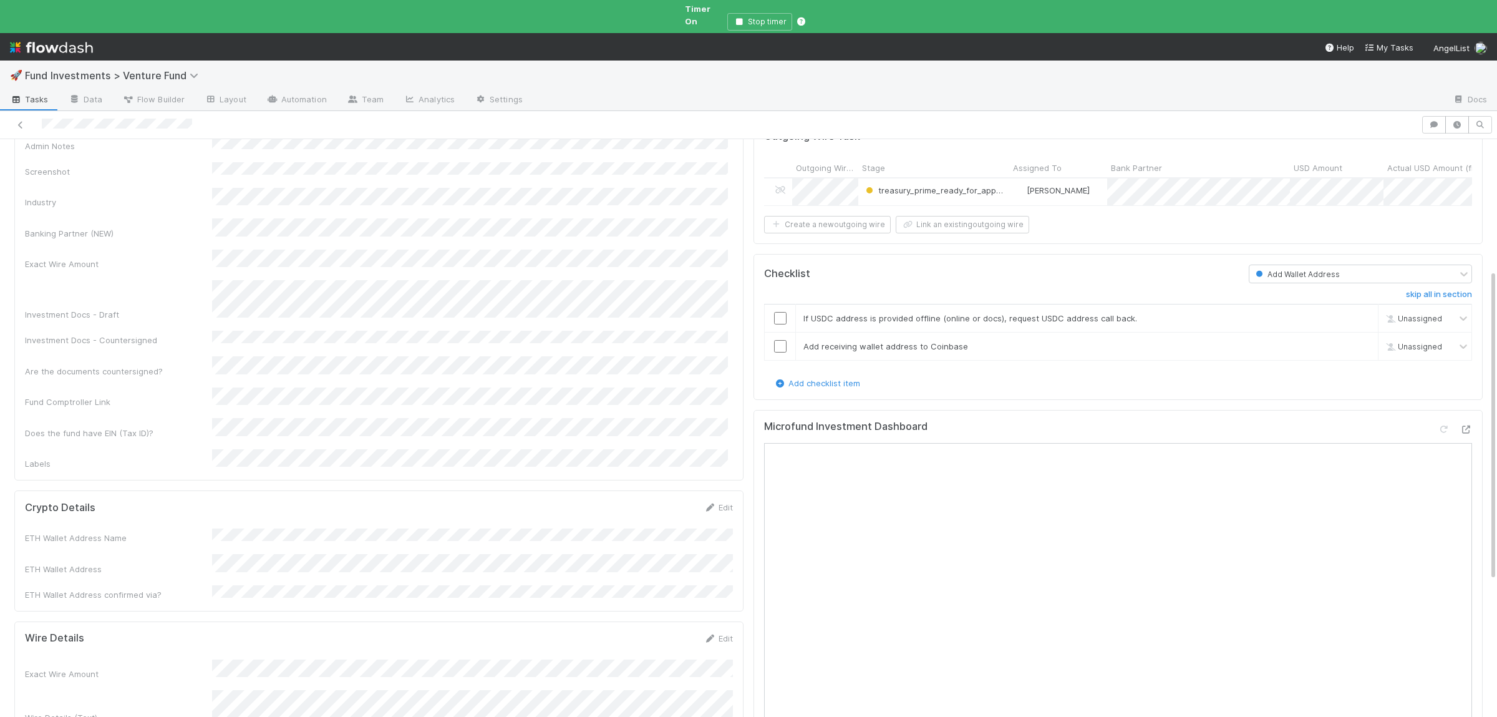
scroll to position [365, 0]
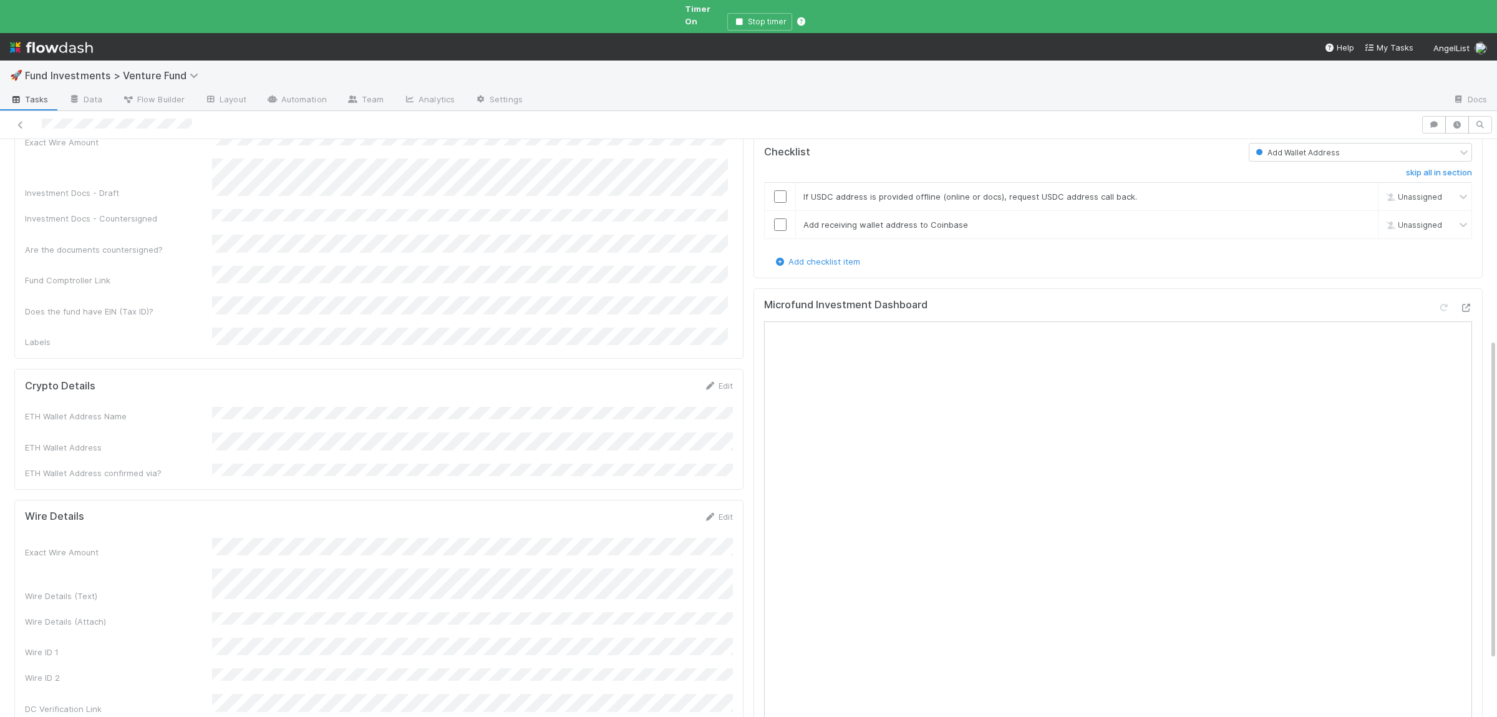
drag, startPoint x: 209, startPoint y: 383, endPoint x: 430, endPoint y: 322, distance: 229.7
click at [212, 441] on div "ETH Wallet Address" at bounding box center [118, 447] width 187 height 12
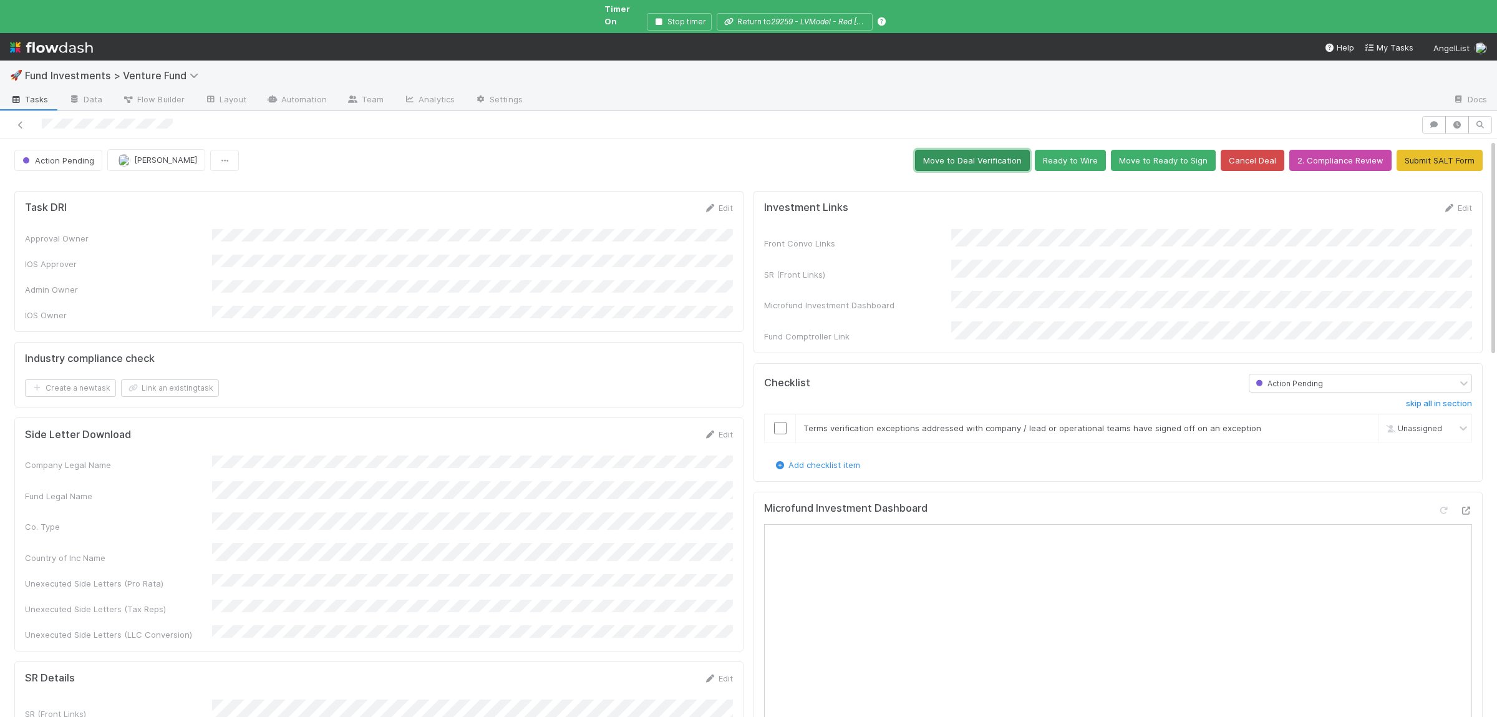
click at [977, 157] on button "Move to Deal Verification" at bounding box center [972, 160] width 115 height 21
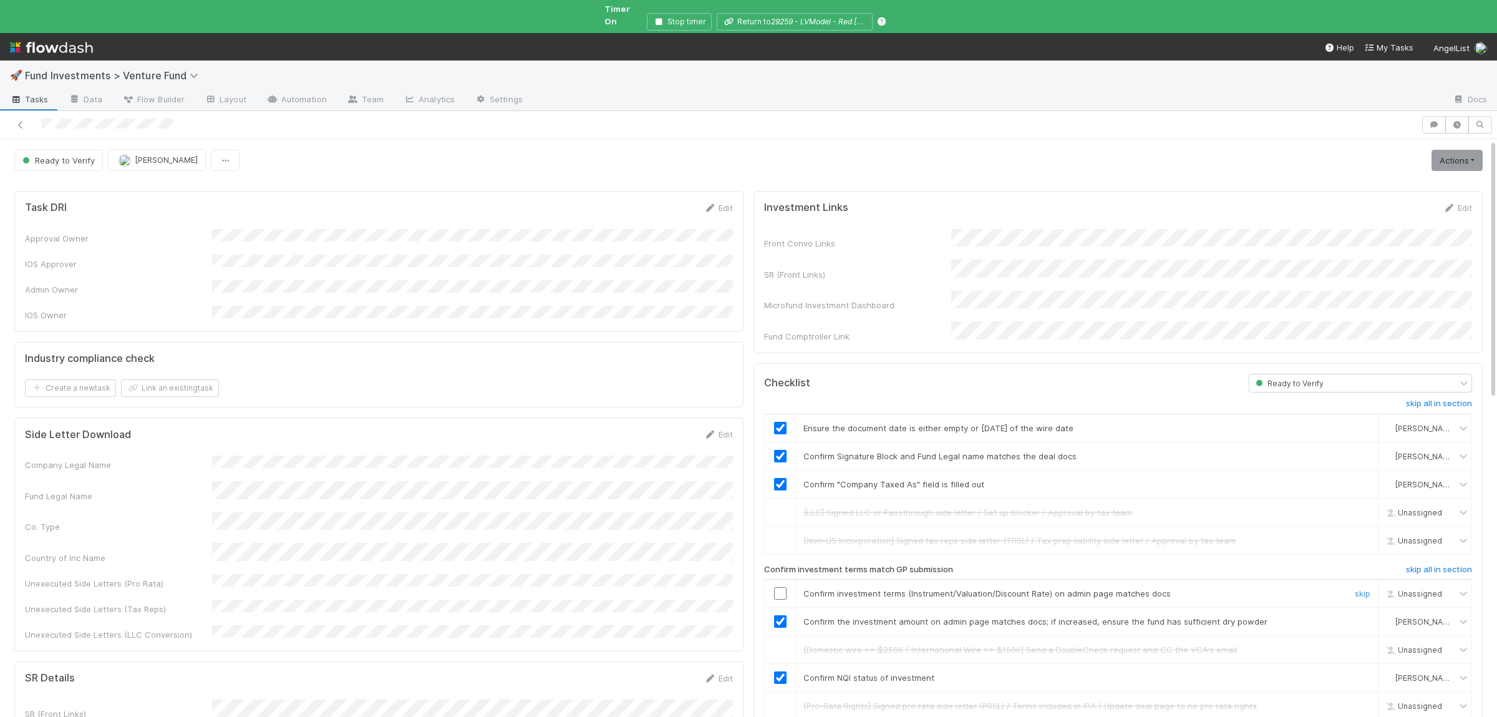
click at [776, 587] on input "checkbox" at bounding box center [780, 593] width 12 height 12
click at [1441, 150] on link "Actions" at bounding box center [1456, 160] width 51 height 21
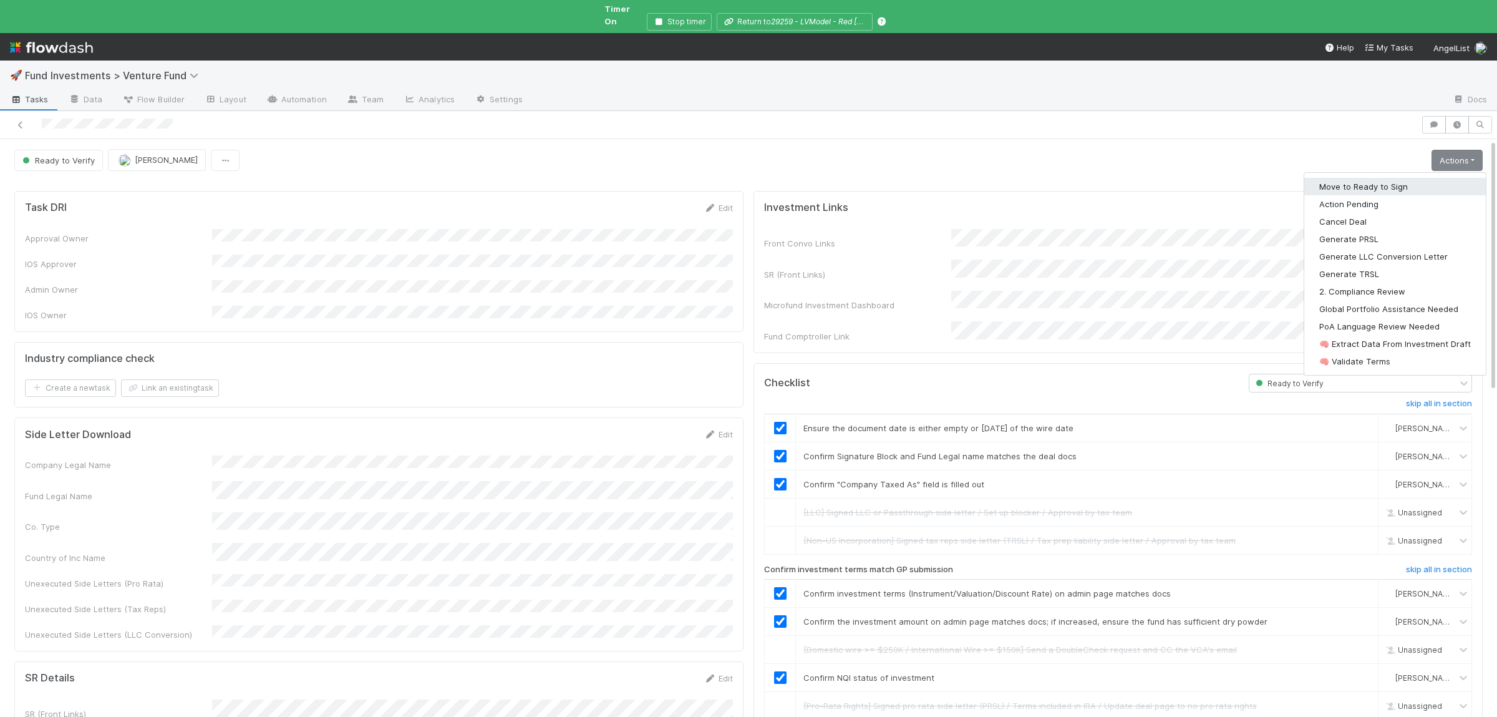
click at [1405, 178] on button "Move to Ready to Sign" at bounding box center [1394, 186] width 181 height 17
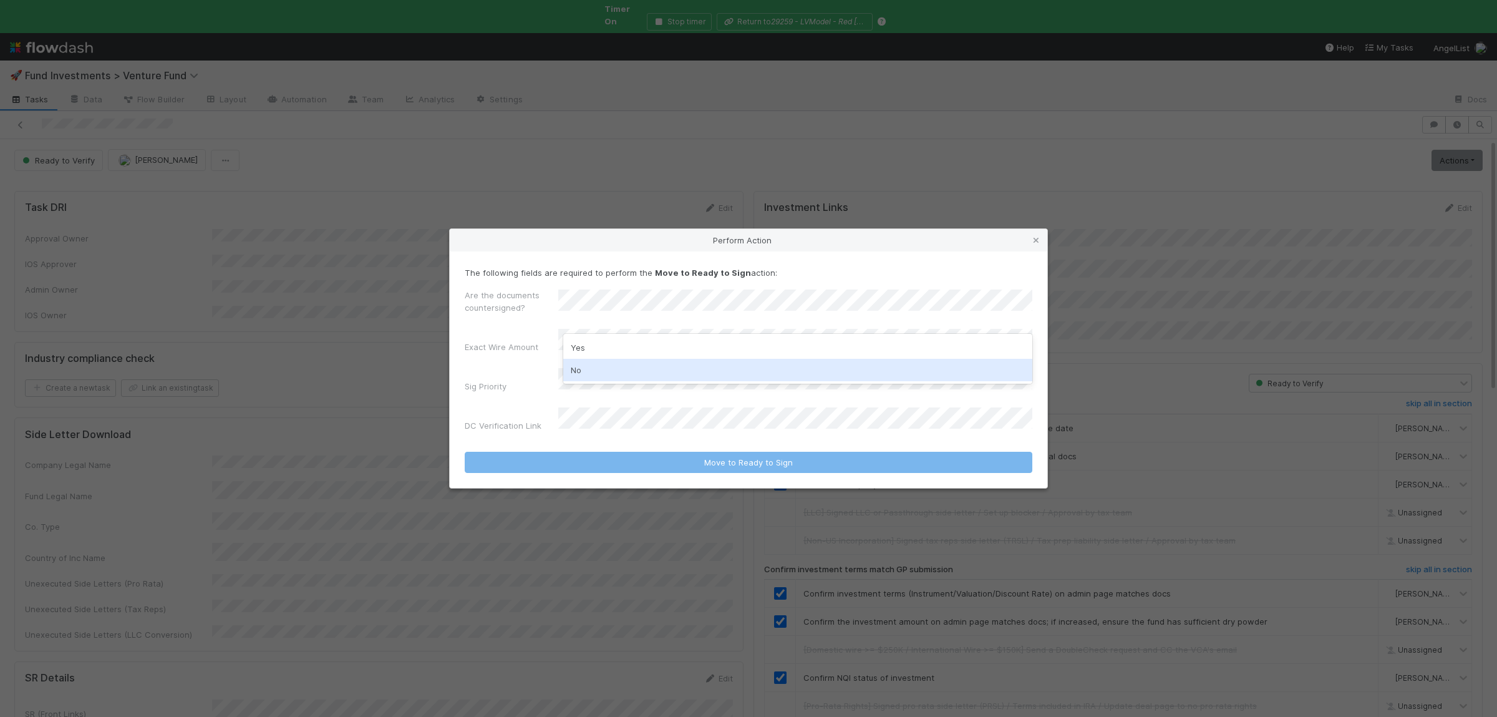
click at [598, 371] on div "No" at bounding box center [797, 370] width 469 height 22
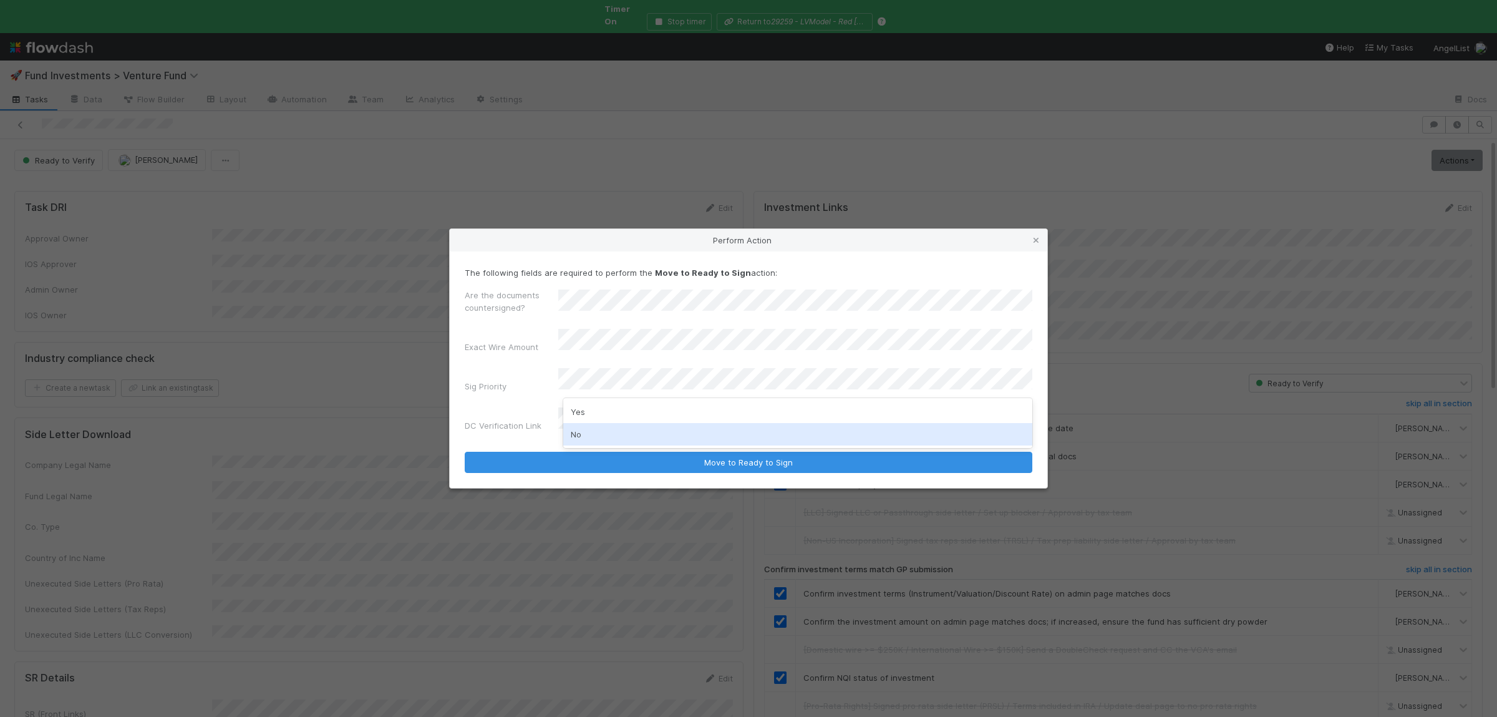
click at [621, 436] on div "No" at bounding box center [797, 434] width 469 height 22
click at [465, 452] on button "Move to Ready to Sign" at bounding box center [749, 462] width 568 height 21
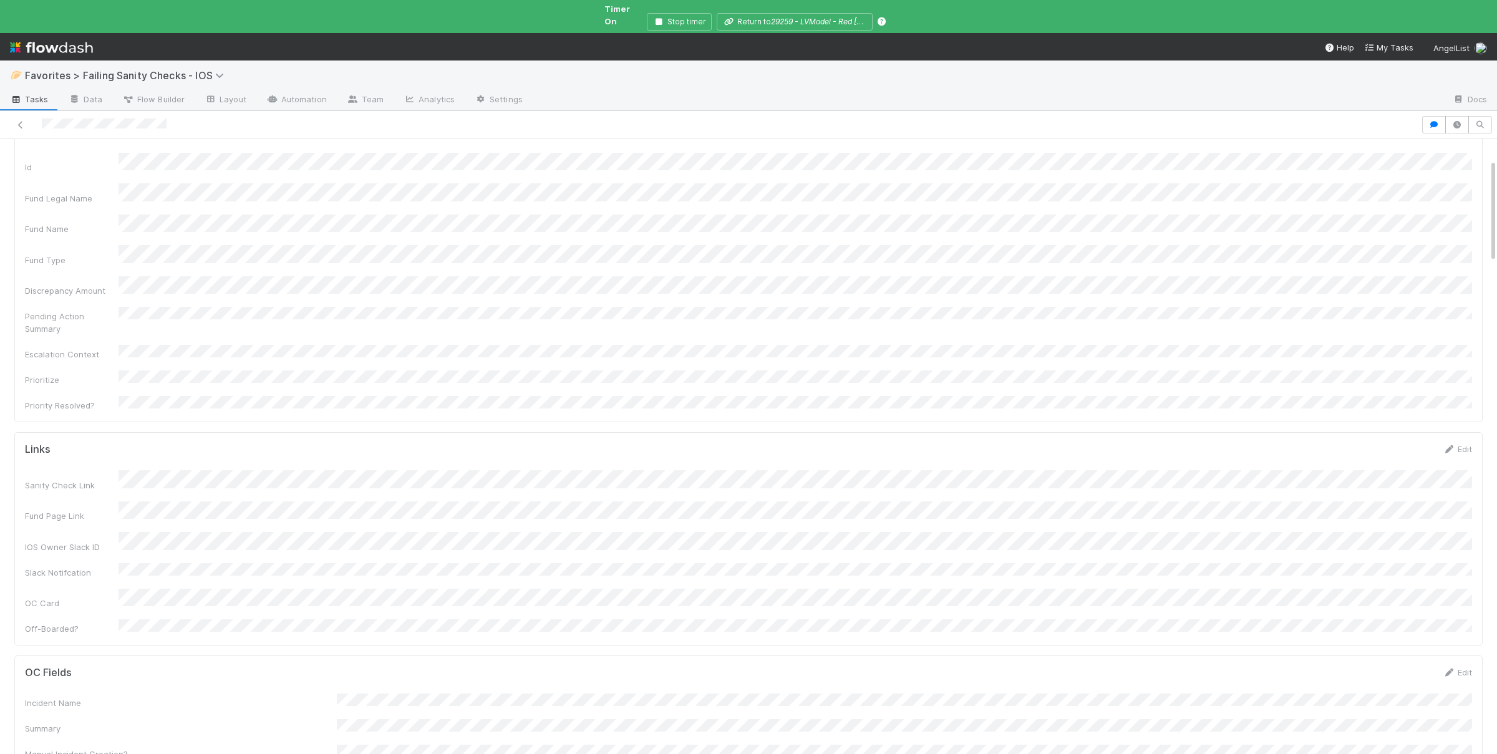
scroll to position [122, 0]
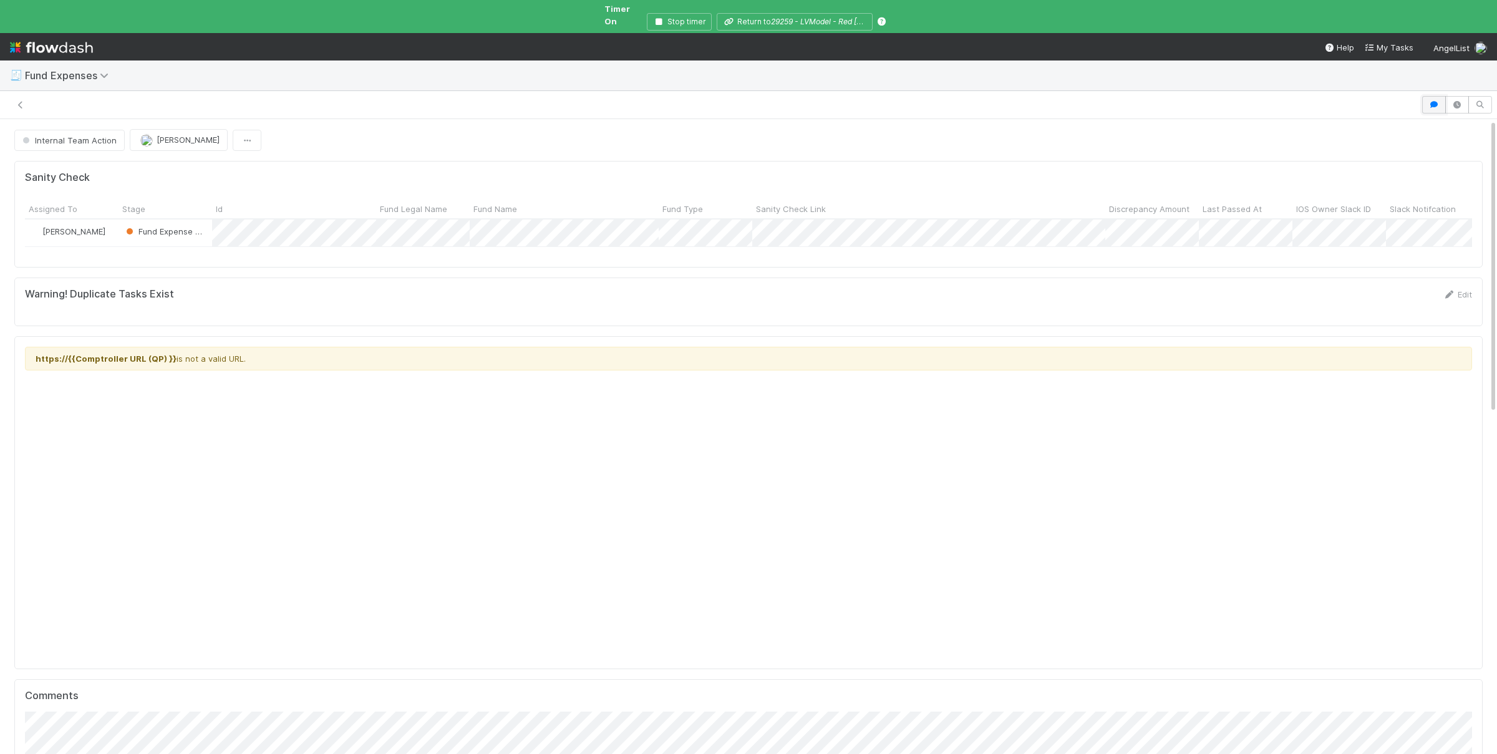
click at [1428, 96] on button "button" at bounding box center [1434, 104] width 24 height 17
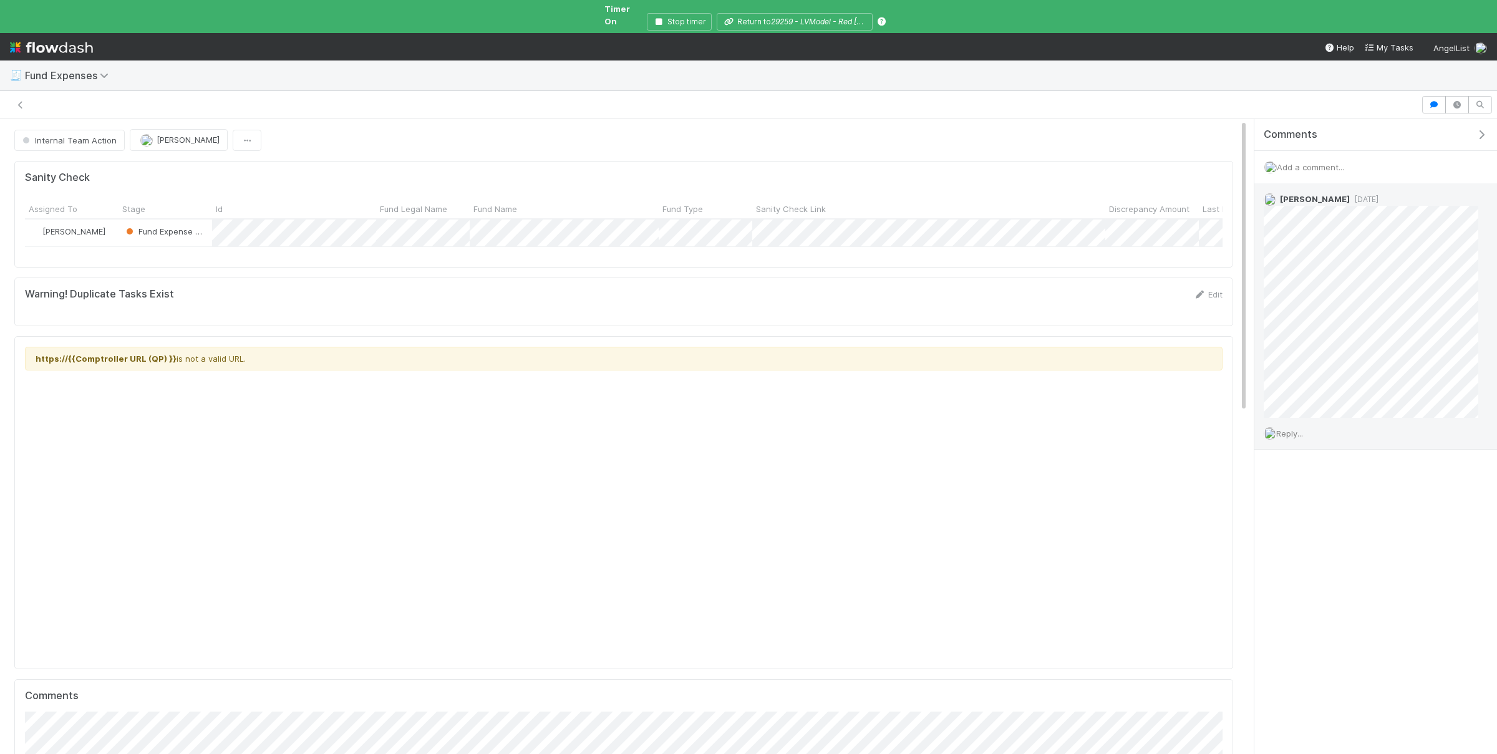
click at [1287, 428] on span "Reply..." at bounding box center [1289, 433] width 27 height 10
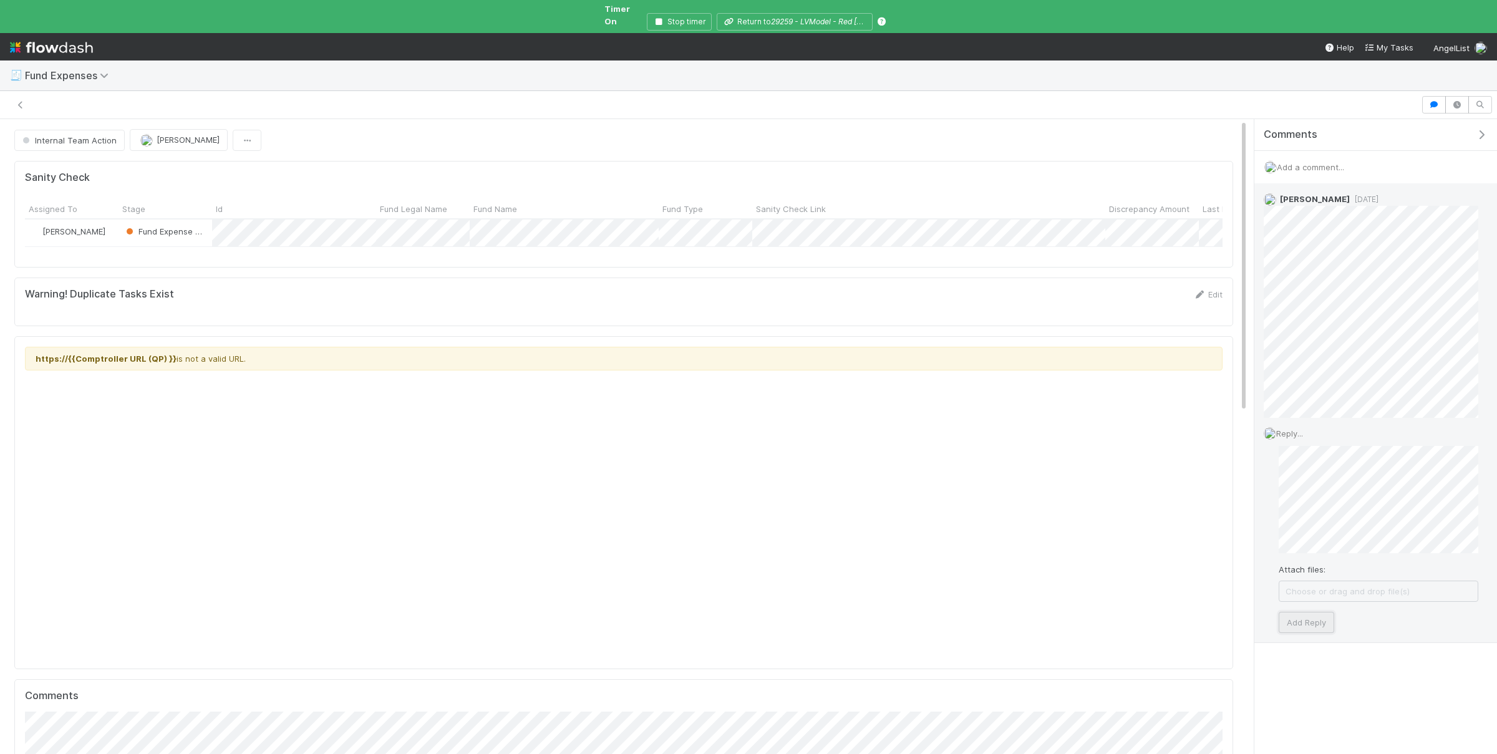
click at [1322, 619] on button "Add Reply" at bounding box center [1307, 622] width 56 height 21
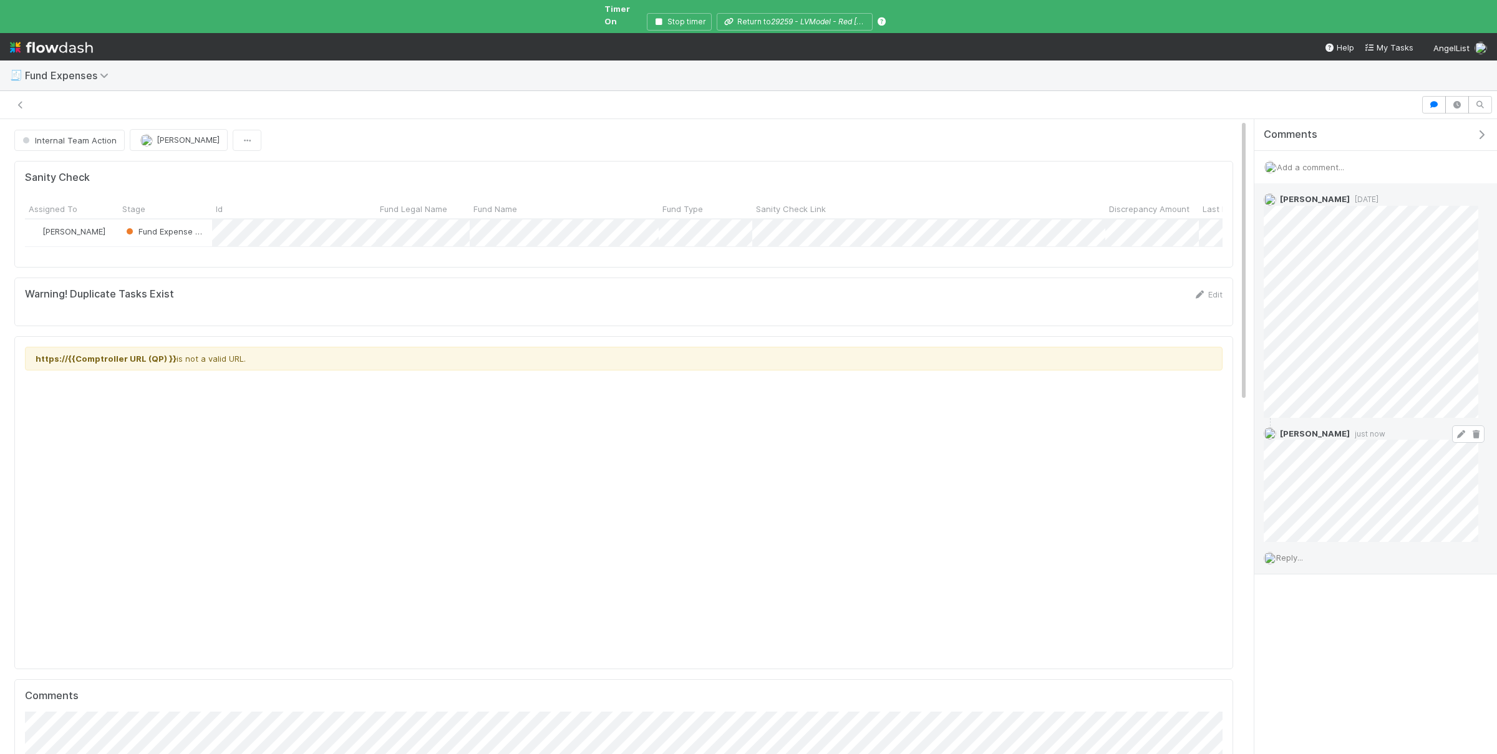
click at [1462, 430] on icon at bounding box center [1460, 434] width 12 height 8
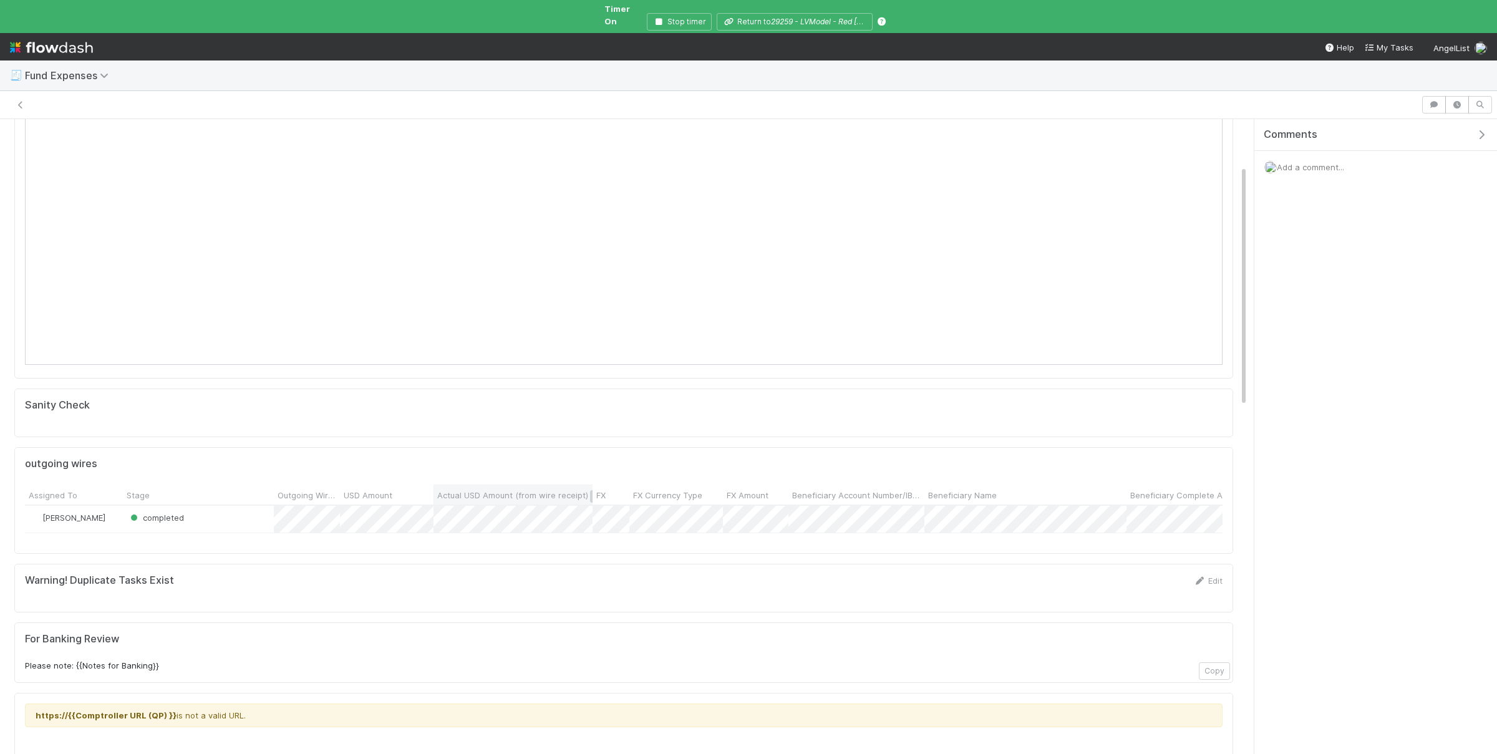
scroll to position [122, 0]
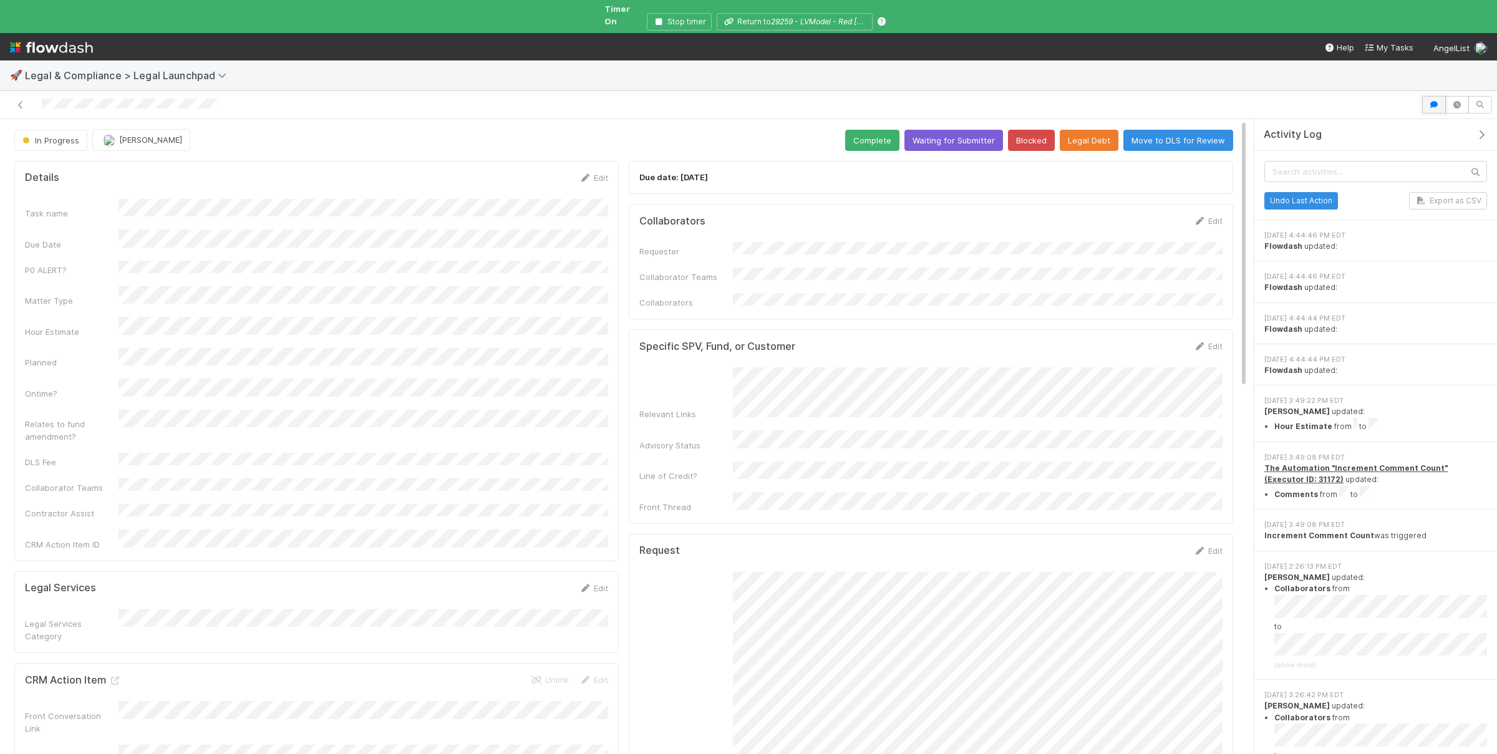
click at [1429, 97] on button "button" at bounding box center [1434, 104] width 24 height 17
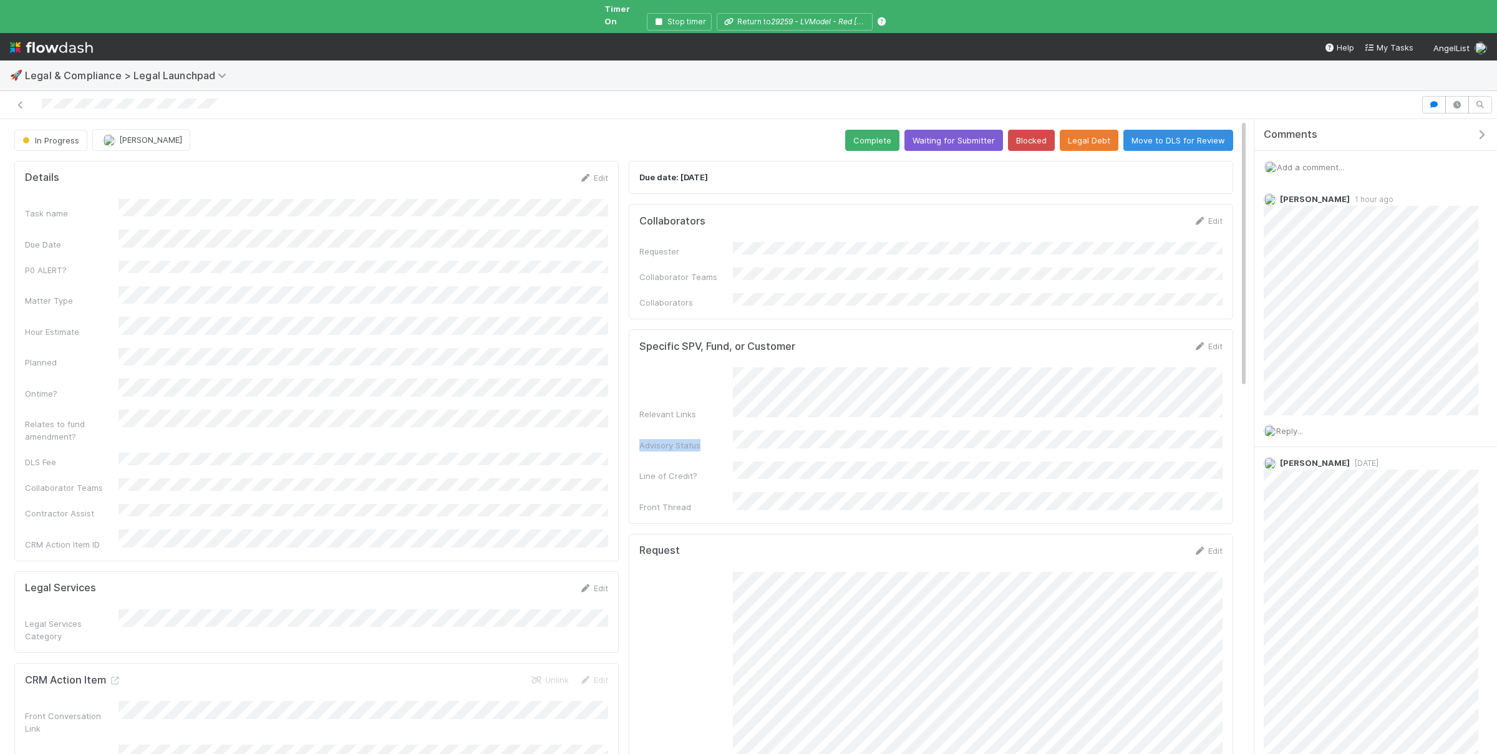
click at [1254, 350] on div "Comments Add a comment... Robin Sosnow 1 hour ago Reply... Susan Tang 1 week ag…" at bounding box center [1381, 441] width 255 height 645
click at [1143, 346] on form "Specific SPV, Fund, or Customer Edit Relevant Links Advisory Status Line of Cre…" at bounding box center [930, 426] width 583 height 173
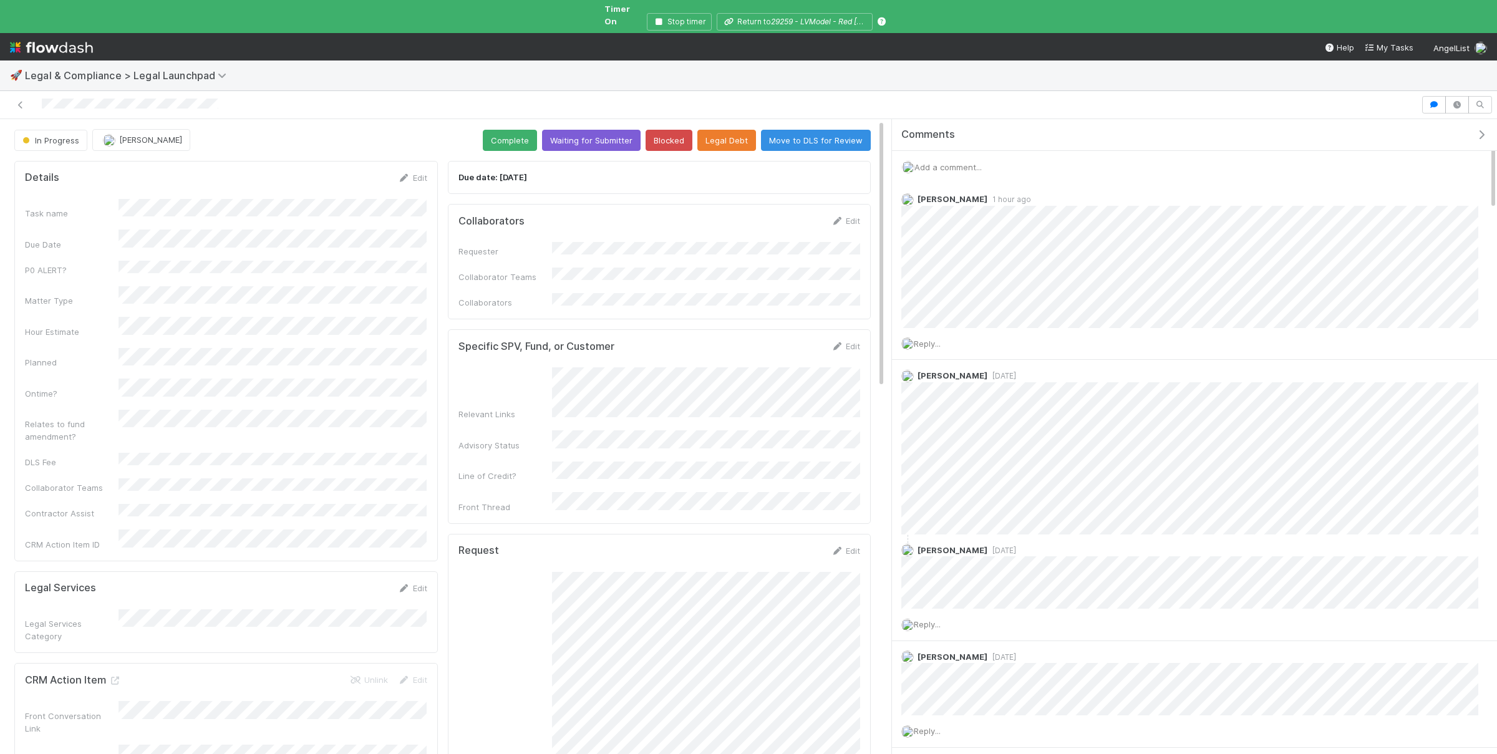
drag, startPoint x: 1251, startPoint y: 319, endPoint x: 885, endPoint y: 348, distance: 367.3
click at [885, 347] on div "In Progress Robin Sosnow Complete Waiting for Submitter Blocked Legal Debt Move…" at bounding box center [748, 441] width 1497 height 645
click at [940, 339] on span "Reply..." at bounding box center [927, 344] width 27 height 10
click at [1084, 398] on html "🚀 Legal & Compliance > Legal Launchpad In Progress Robin Sosnow Complete Waitin…" at bounding box center [748, 377] width 1497 height 754
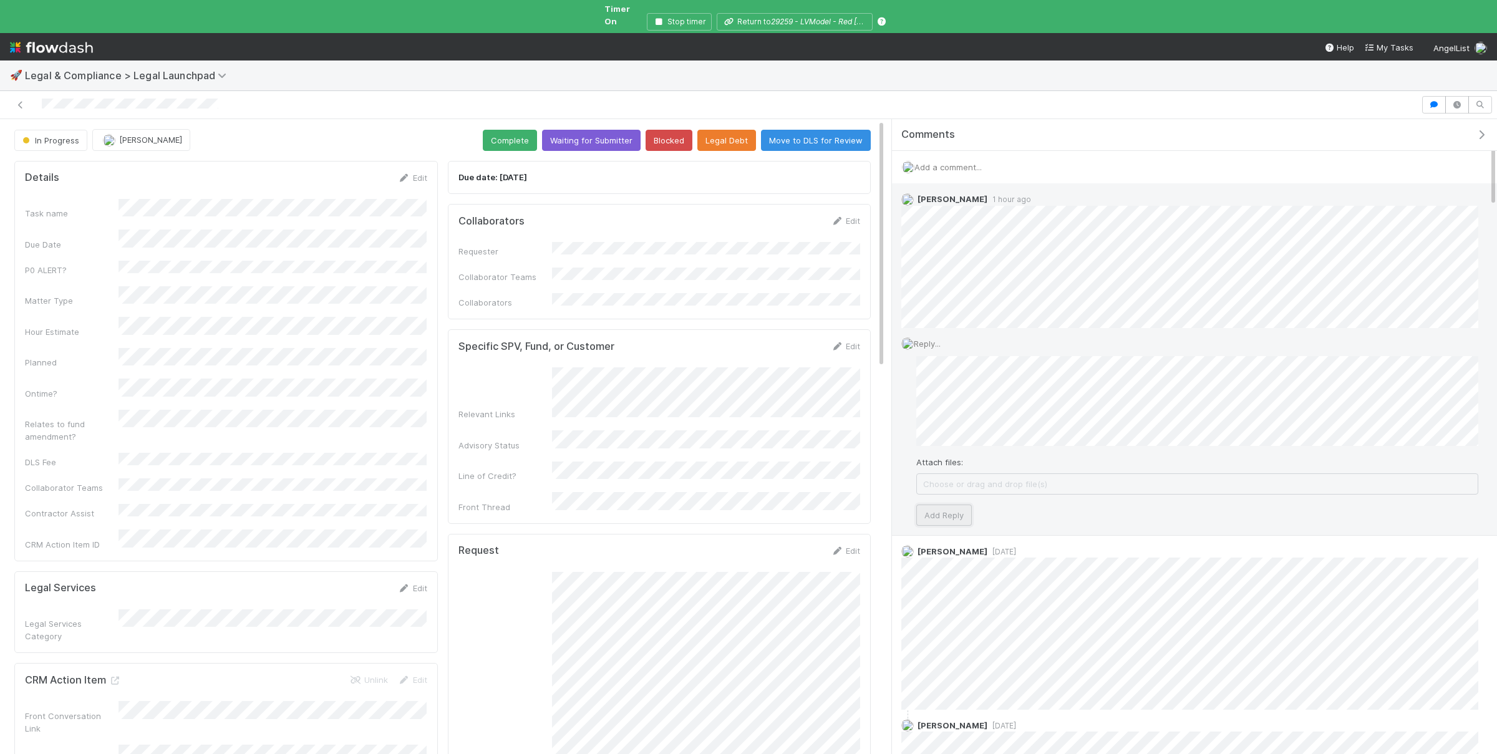
click at [964, 512] on button "Add Reply" at bounding box center [944, 515] width 56 height 21
click at [1434, 101] on icon "button" at bounding box center [1434, 104] width 12 height 7
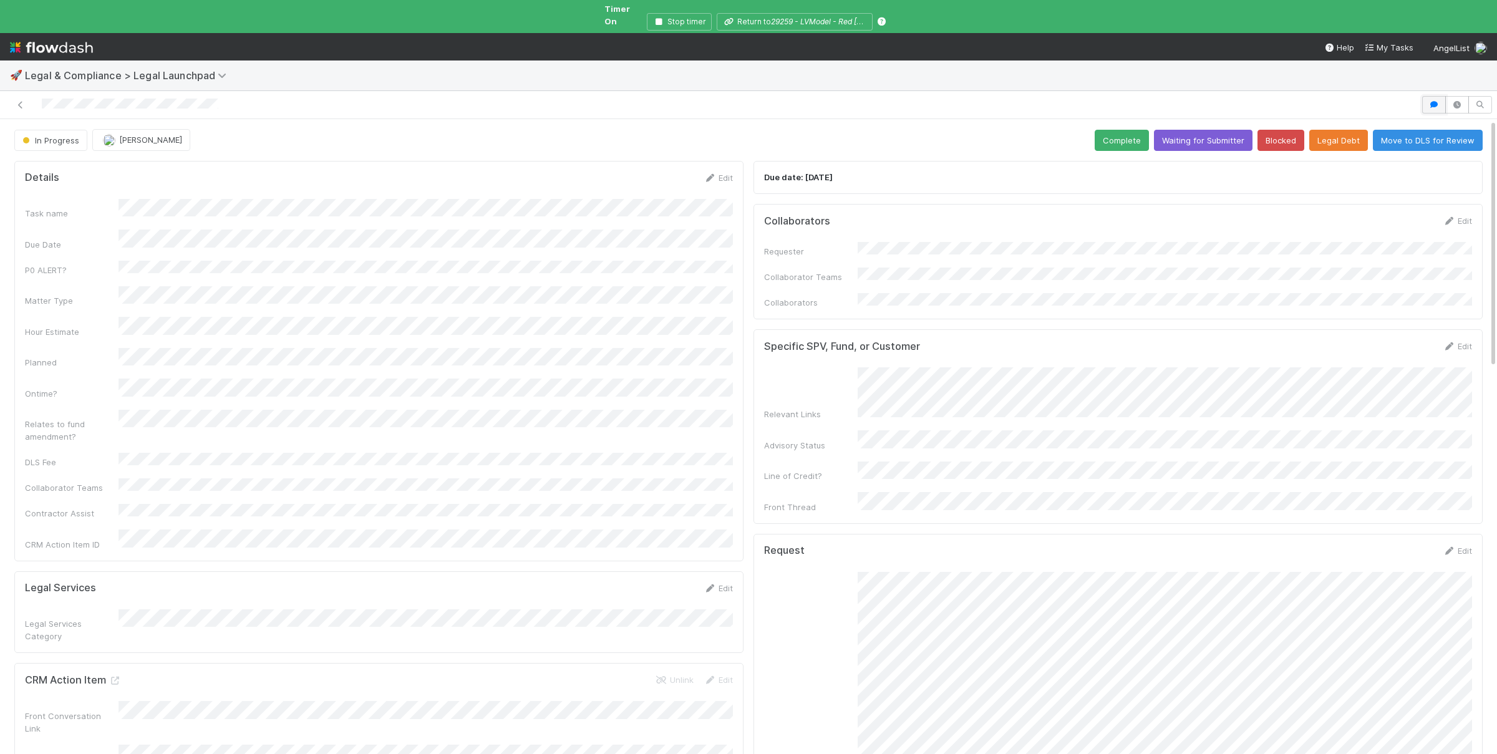
click at [1434, 101] on icon "button" at bounding box center [1434, 104] width 12 height 7
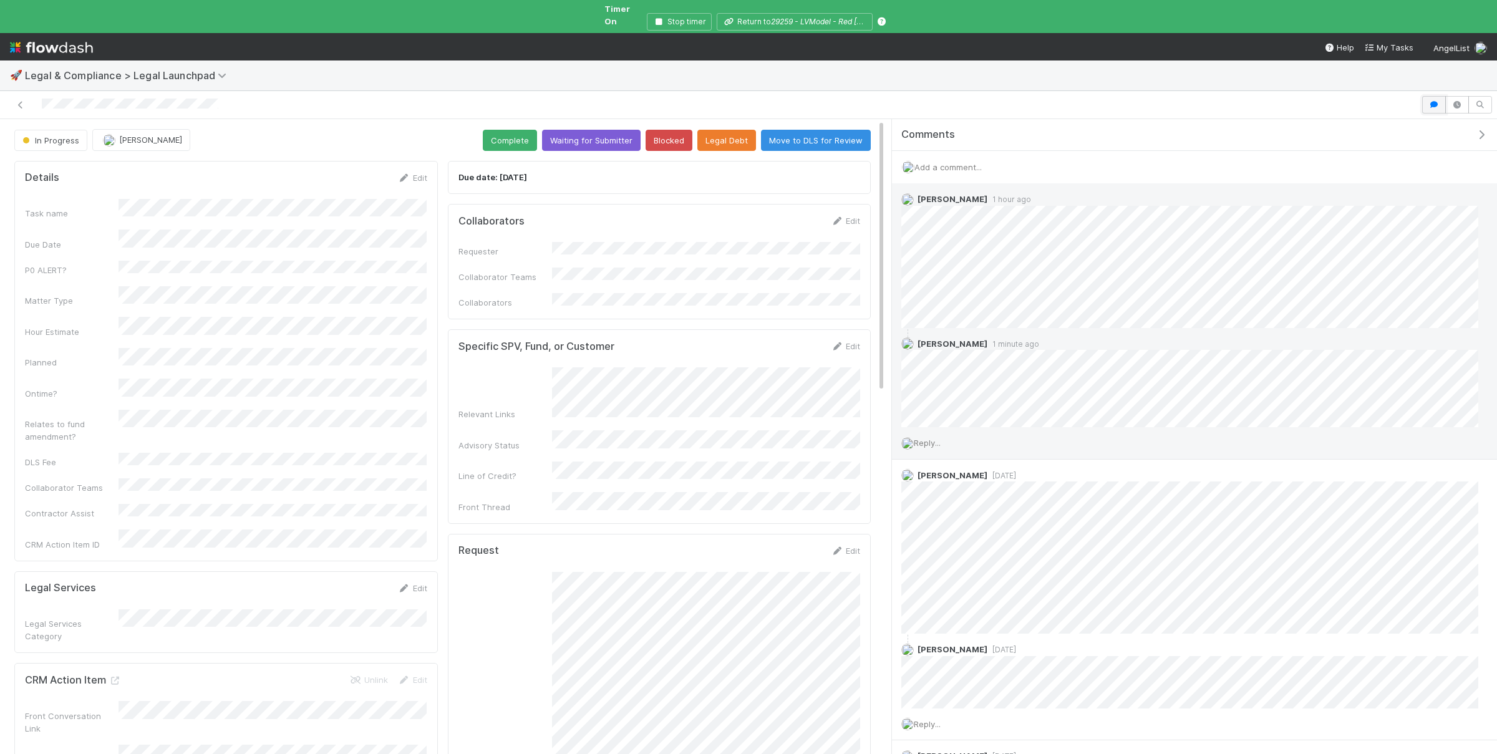
click at [1434, 101] on icon "button" at bounding box center [1434, 104] width 12 height 7
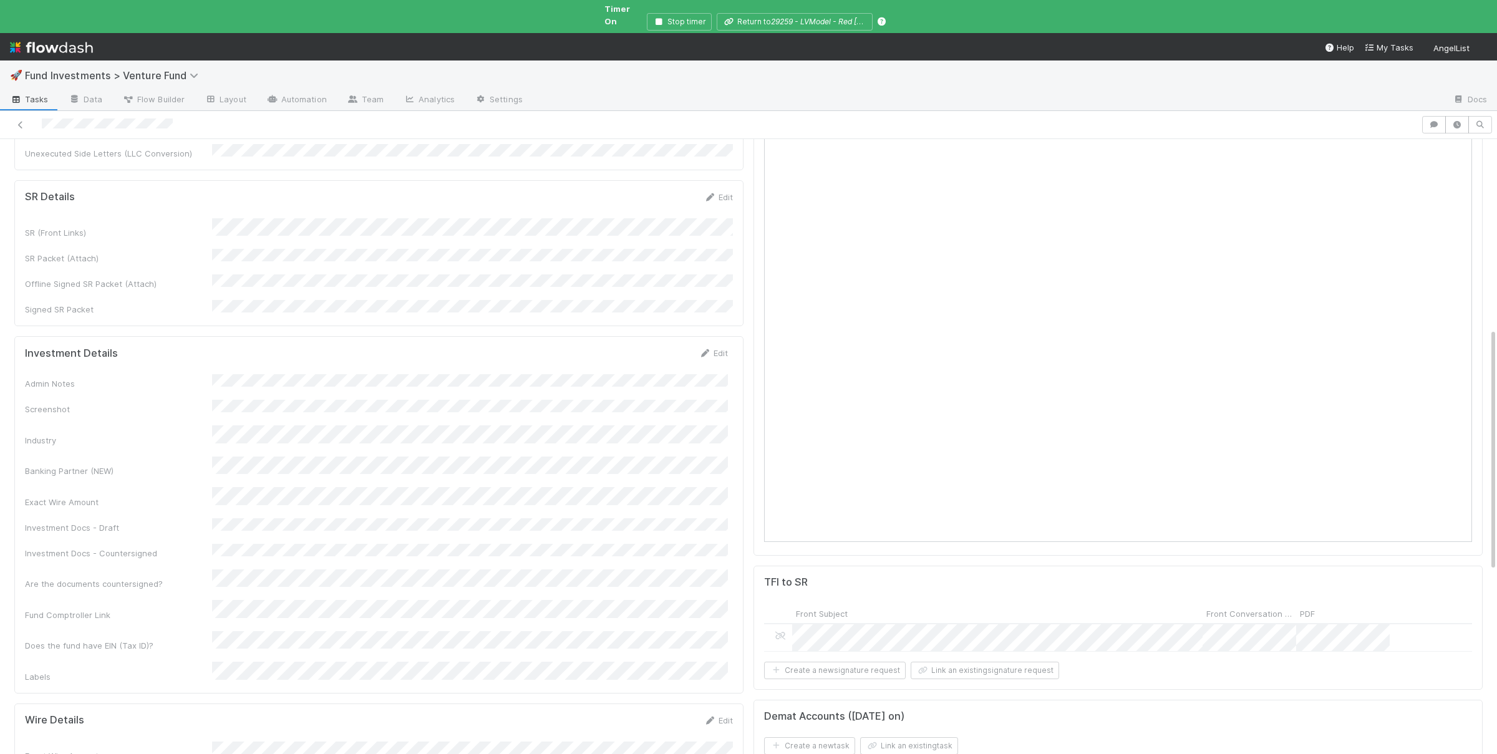
scroll to position [486, 0]
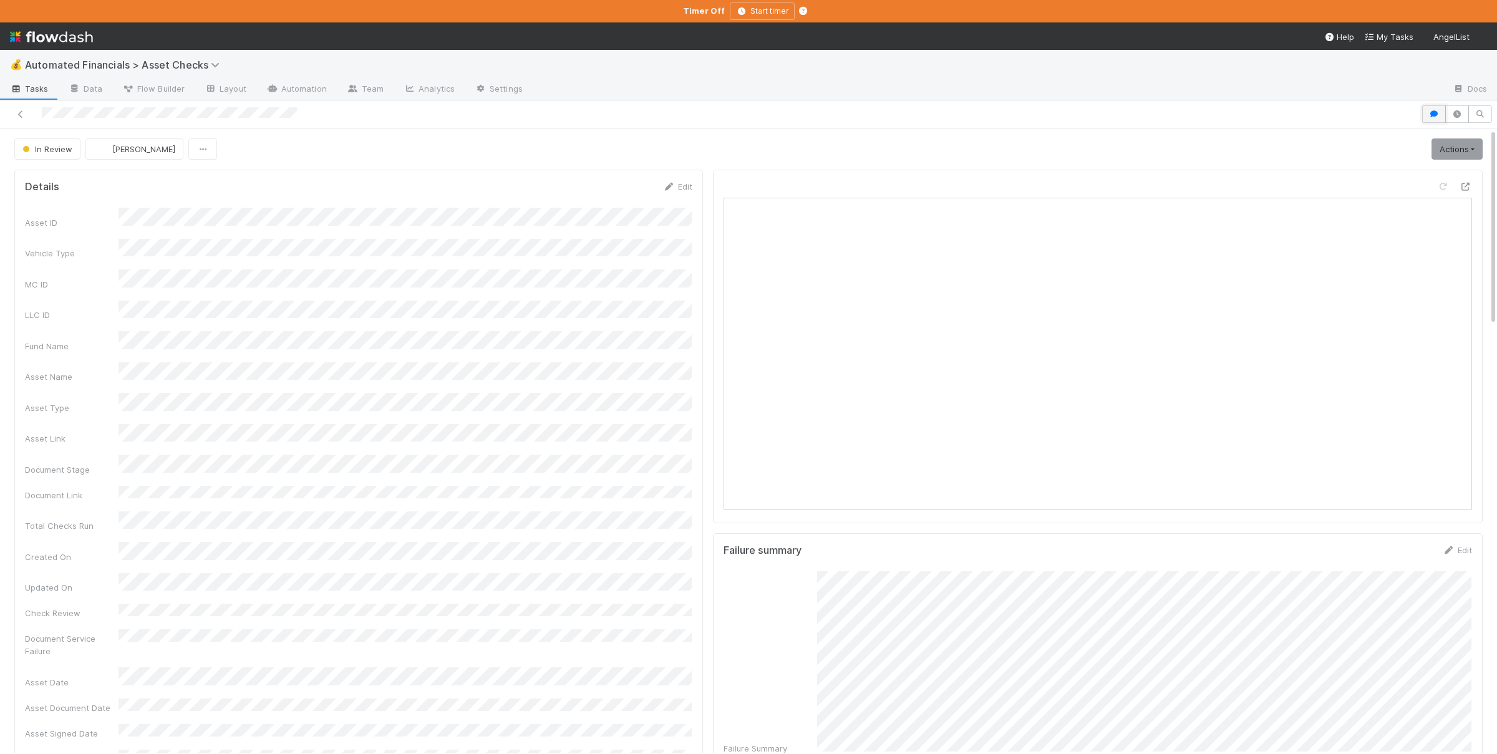
click at [1439, 119] on button "button" at bounding box center [1434, 113] width 24 height 17
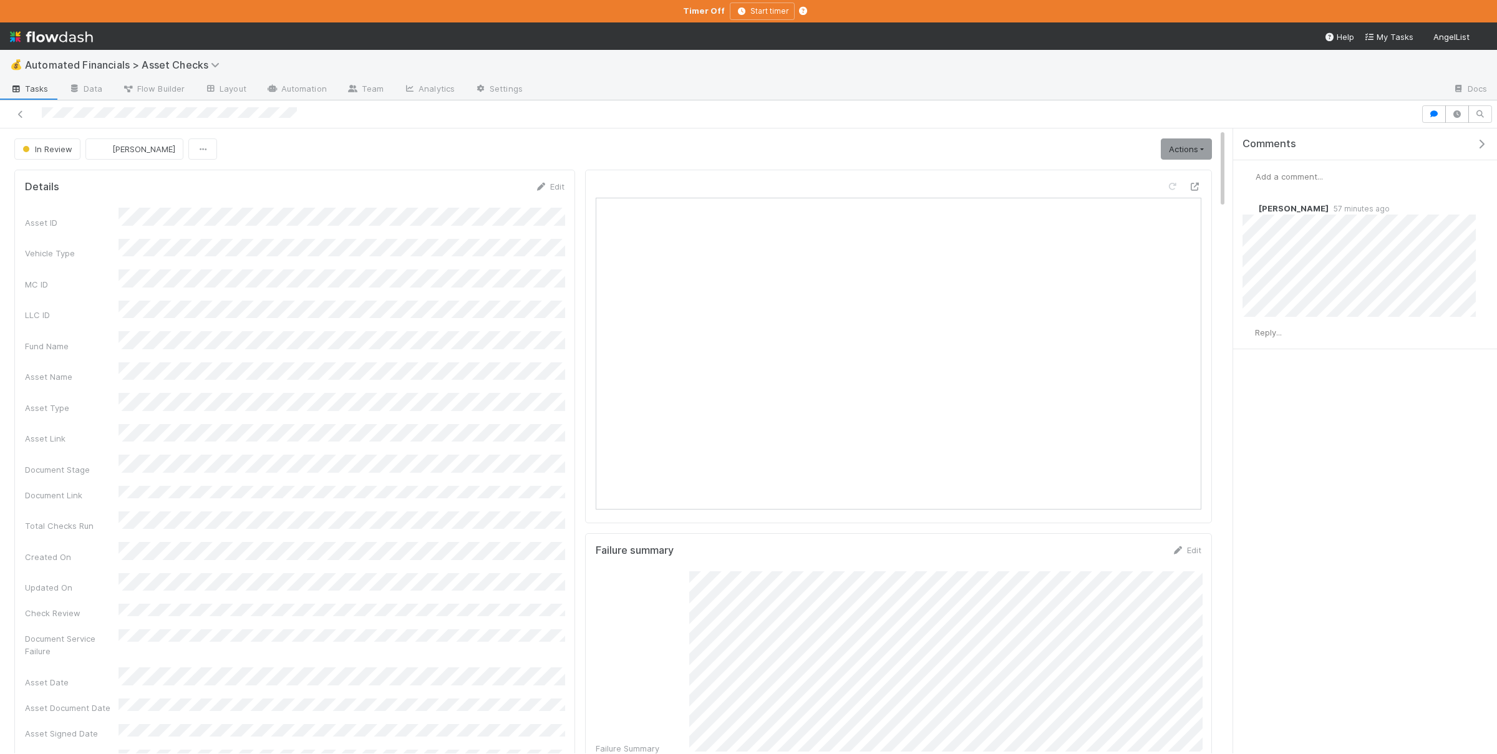
drag, startPoint x: 894, startPoint y: 380, endPoint x: 1215, endPoint y: 396, distance: 321.6
click at [1215, 396] on div "In Review [PERSON_NAME] Actions Missing Documents 🧠 Summarize failures Document…" at bounding box center [748, 440] width 1497 height 625
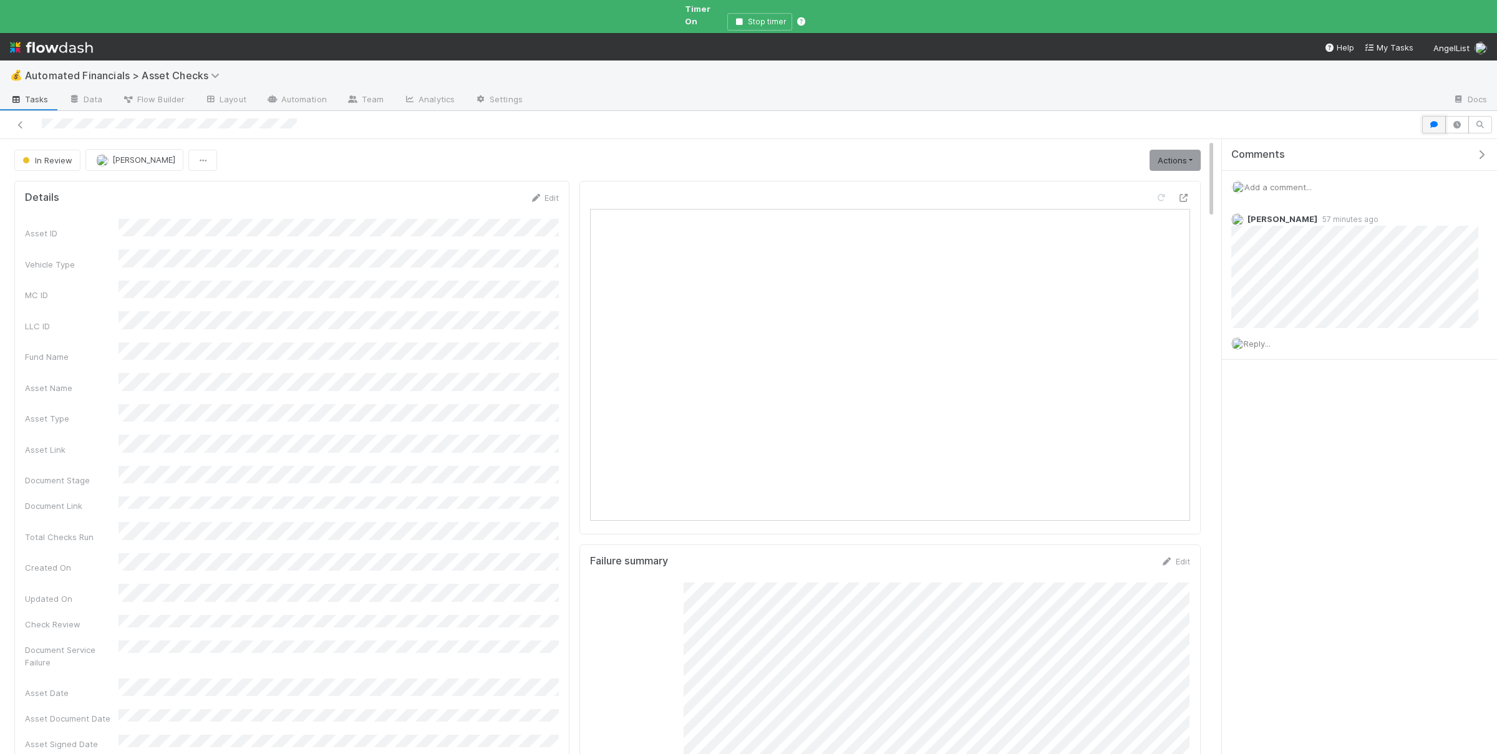
click at [1435, 121] on icon "button" at bounding box center [1434, 124] width 12 height 7
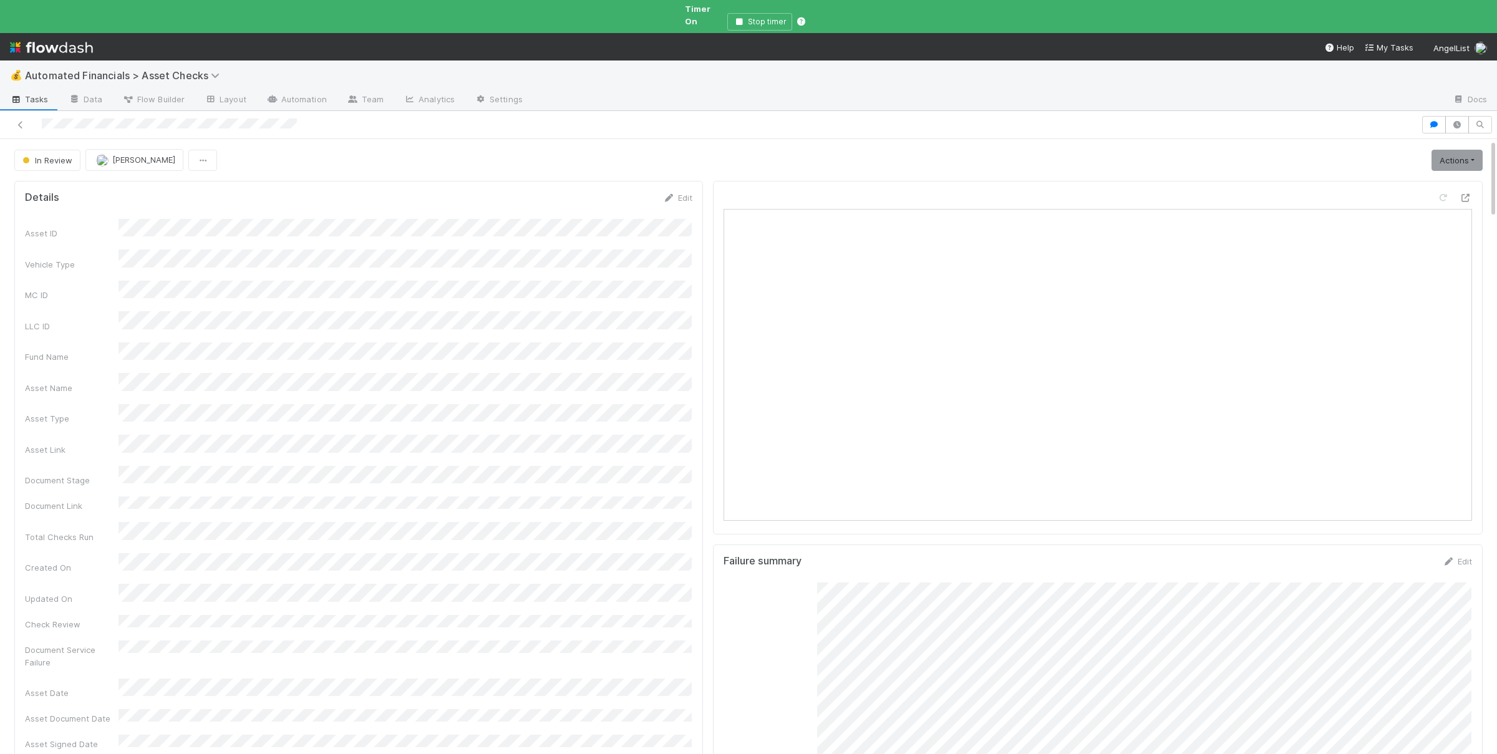
click at [13, 96] on icon at bounding box center [16, 99] width 12 height 7
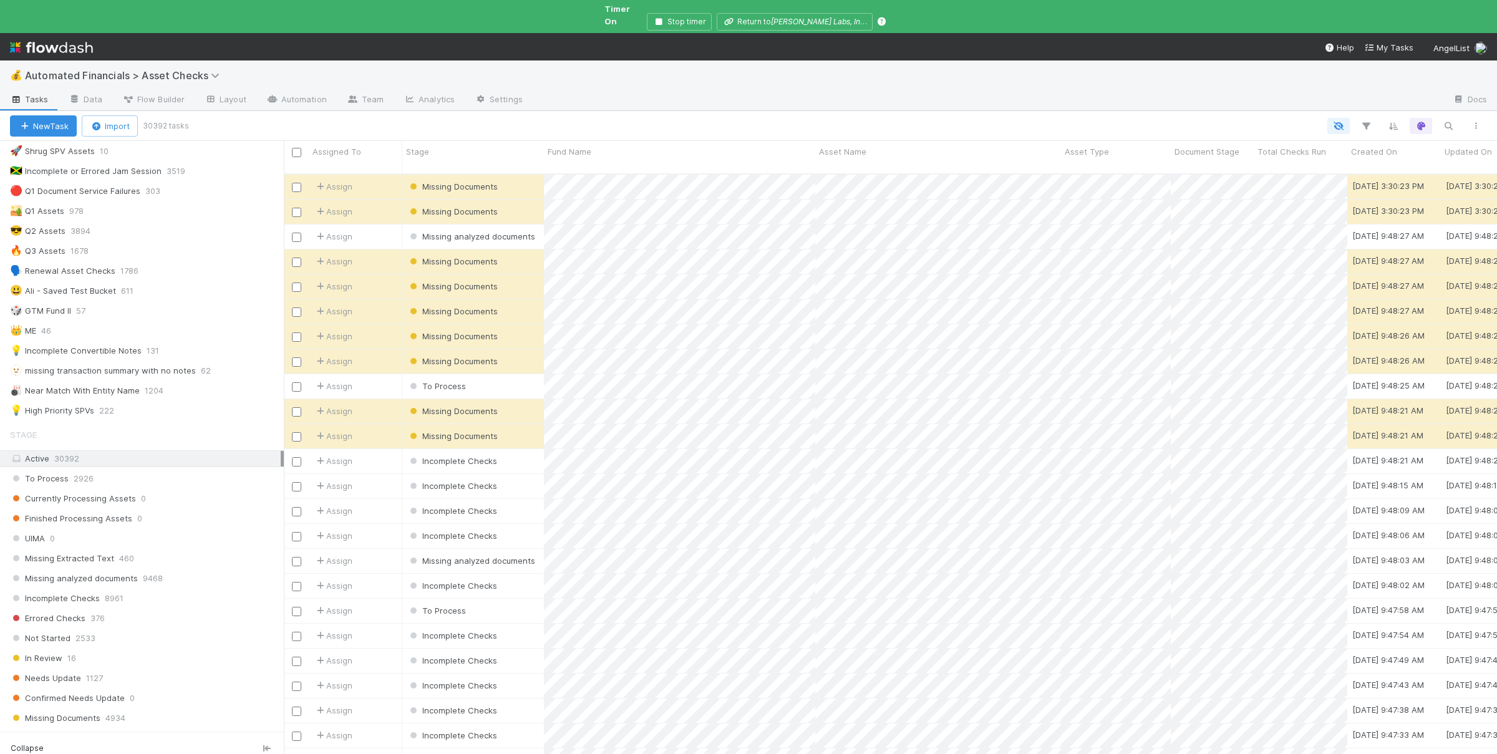
scroll to position [365, 0]
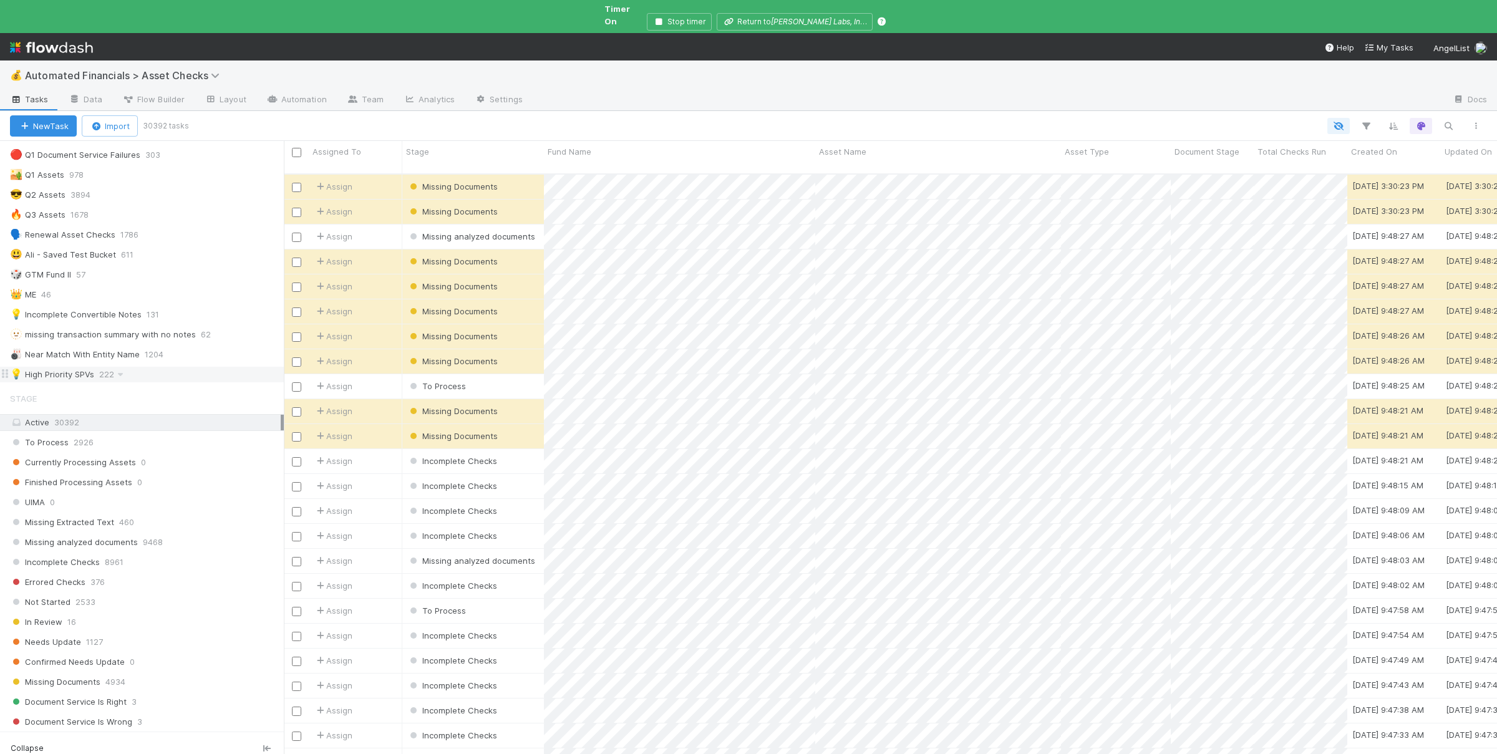
click at [137, 370] on div "💡 High Priority SPVs 222" at bounding box center [147, 375] width 274 height 16
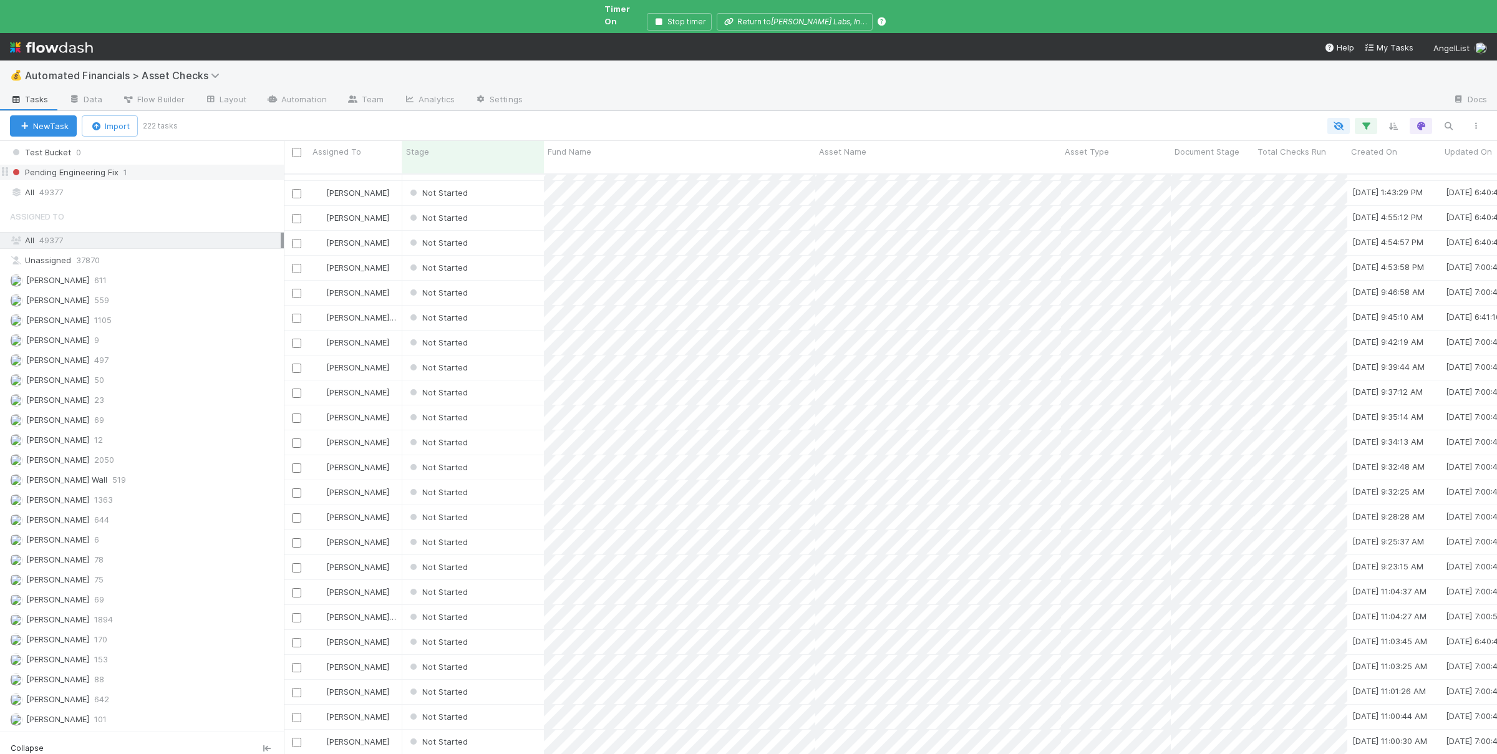
scroll to position [1078, 0]
click at [156, 692] on div "[PERSON_NAME] 642" at bounding box center [145, 700] width 271 height 16
click at [181, 344] on div "[PERSON_NAME] 559" at bounding box center [145, 337] width 271 height 16
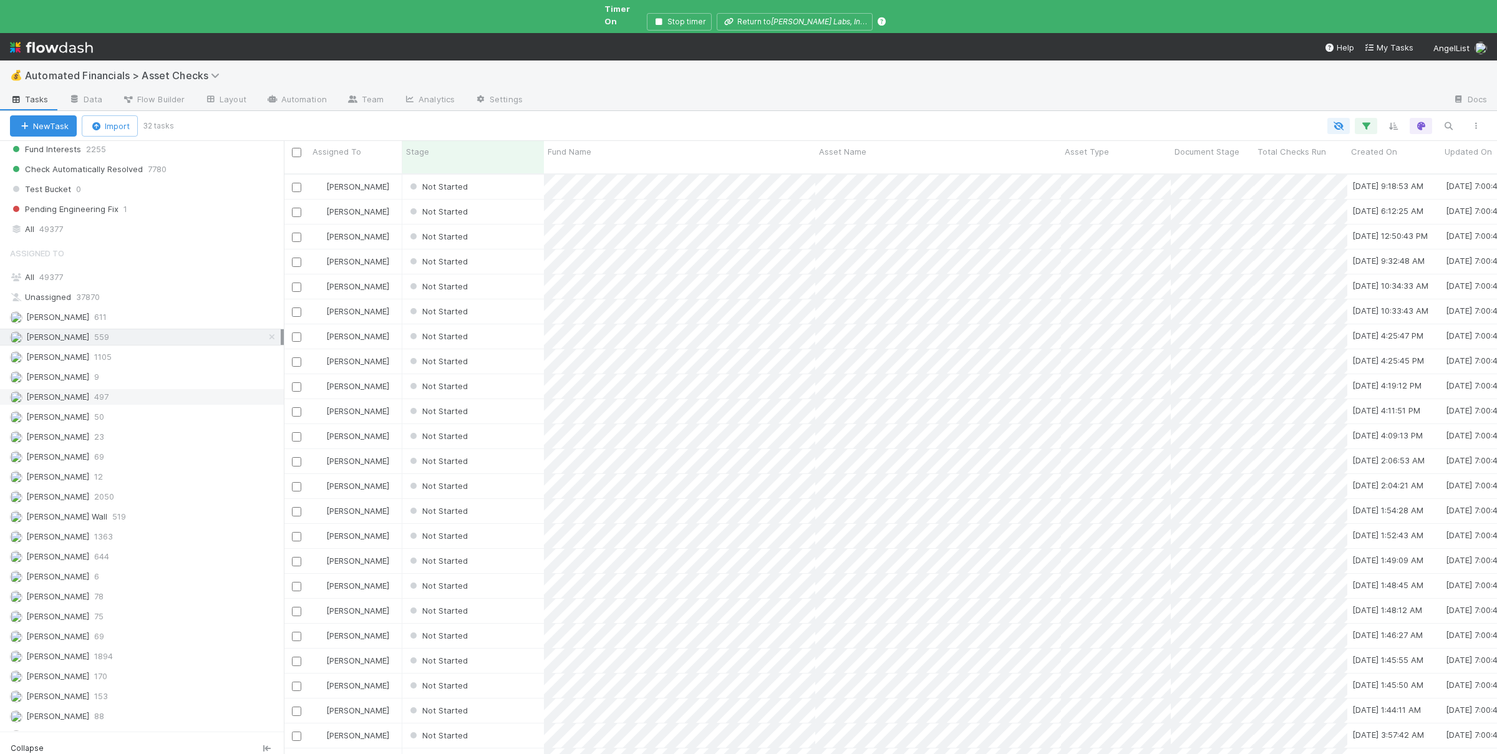
click at [181, 405] on div "[PERSON_NAME] 497" at bounding box center [145, 397] width 271 height 16
click at [152, 320] on div "[PERSON_NAME] 611" at bounding box center [145, 317] width 271 height 16
click at [193, 525] on div "[PERSON_NAME] Wall 519" at bounding box center [145, 517] width 271 height 16
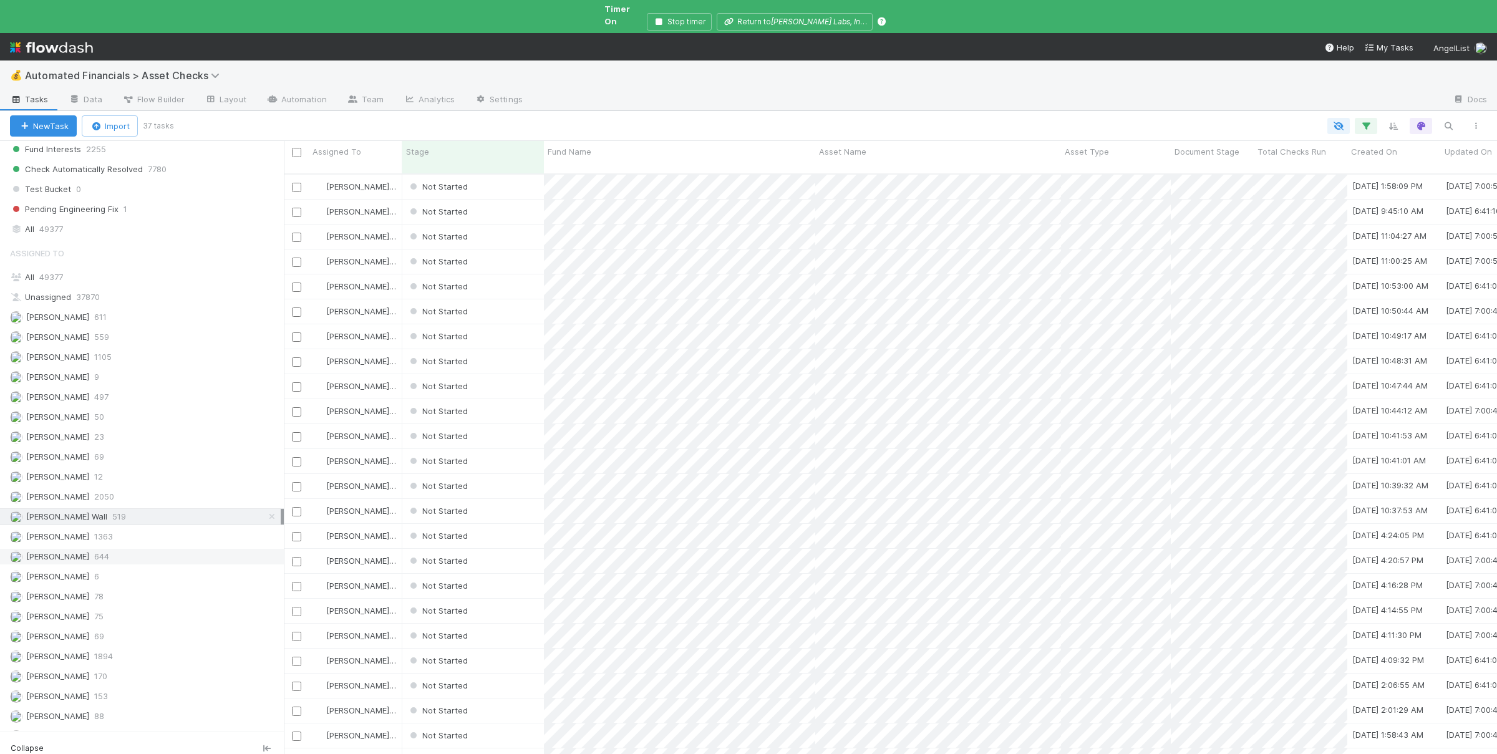
scroll to position [602, 1213]
click at [168, 564] on div "[PERSON_NAME] 644" at bounding box center [145, 557] width 271 height 16
click at [146, 692] on div "[PERSON_NAME] 642" at bounding box center [145, 700] width 271 height 16
